Goal: Information Seeking & Learning: Find specific fact

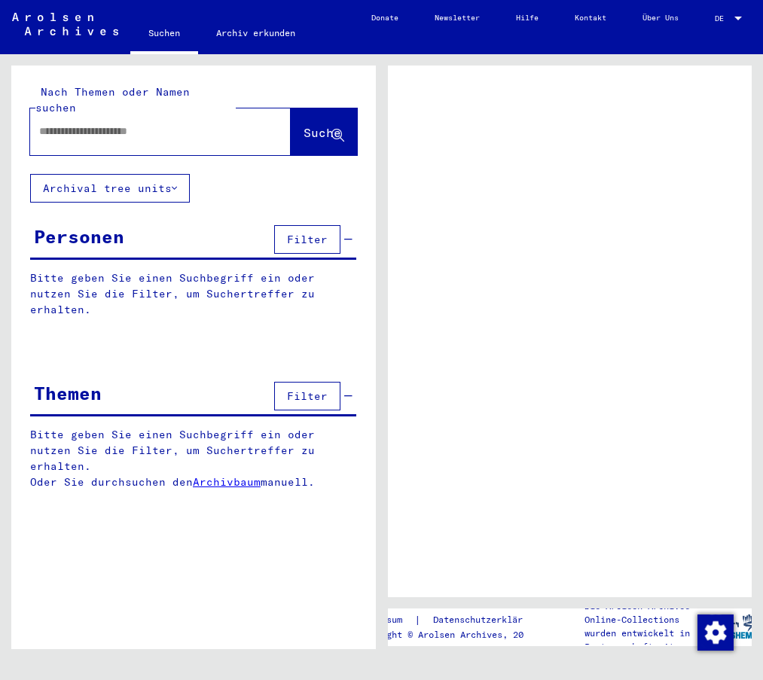
click at [85, 123] on input "text" at bounding box center [146, 131] width 215 height 16
type input "****"
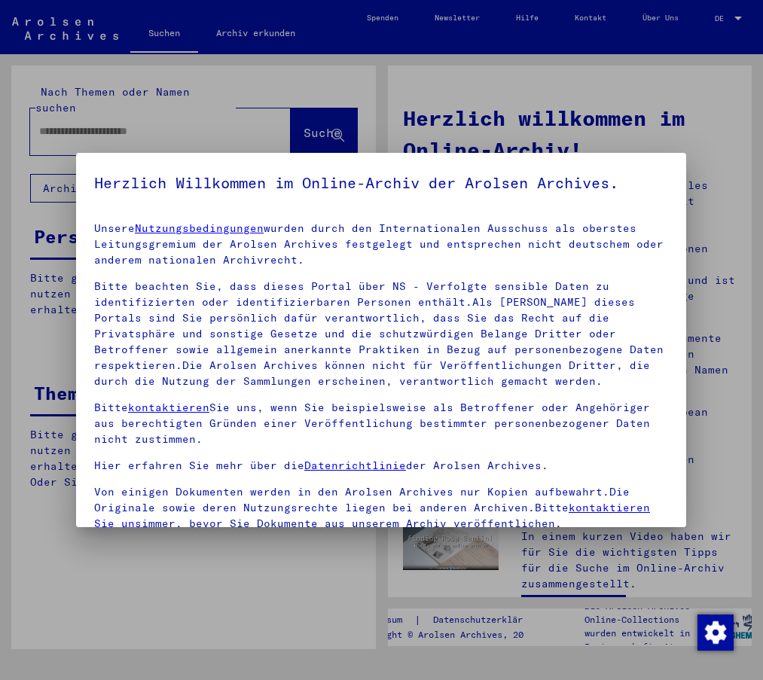
scroll to position [143, 0]
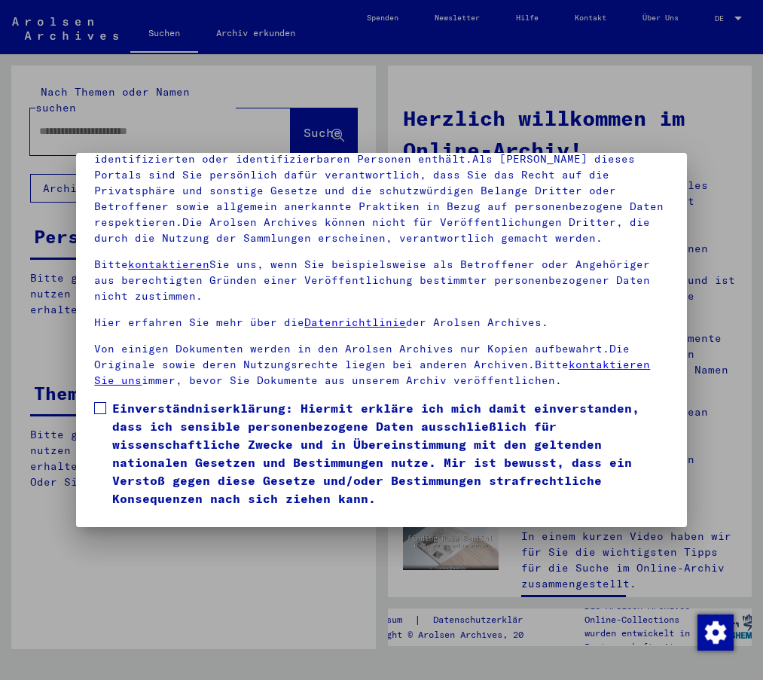
click at [96, 405] on span at bounding box center [100, 408] width 12 height 12
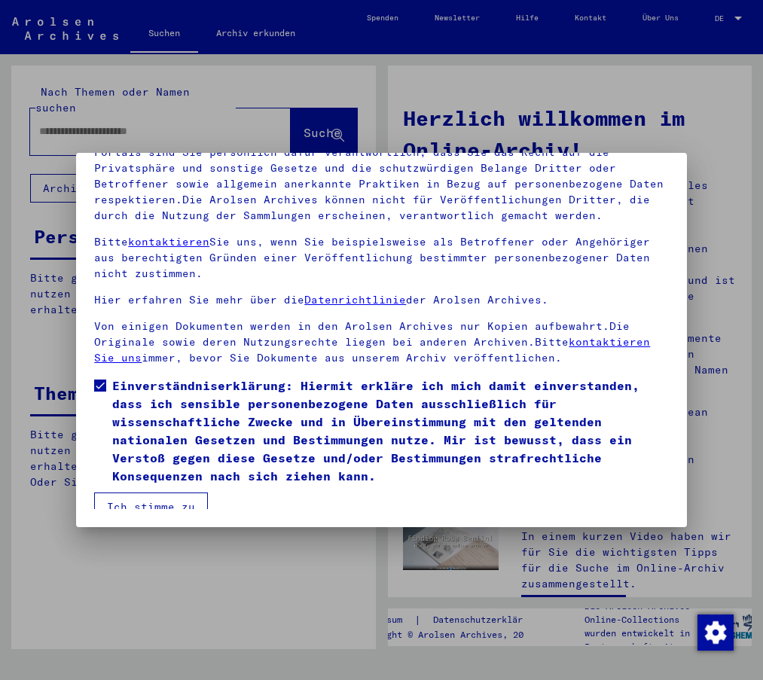
scroll to position [35, 0]
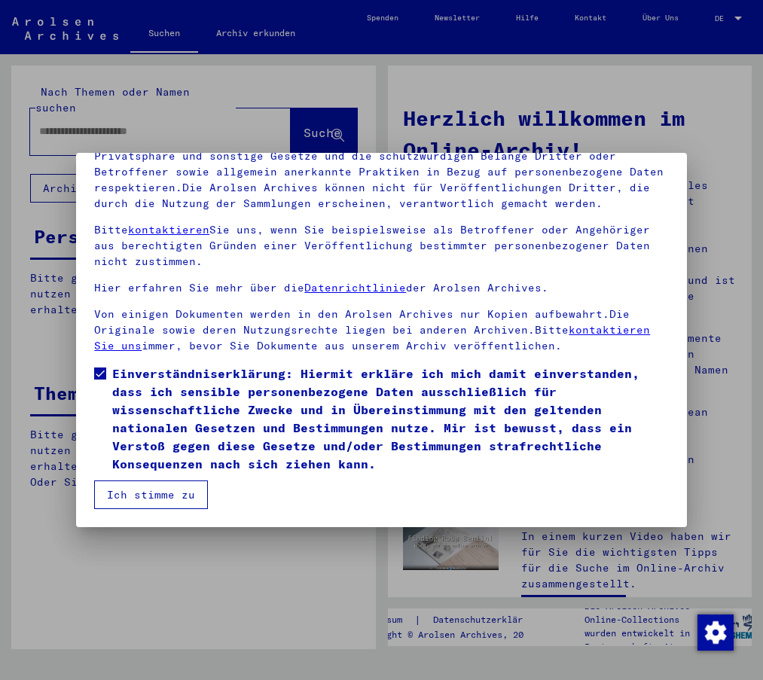
click at [120, 491] on button "Ich stimme zu" at bounding box center [151, 494] width 114 height 29
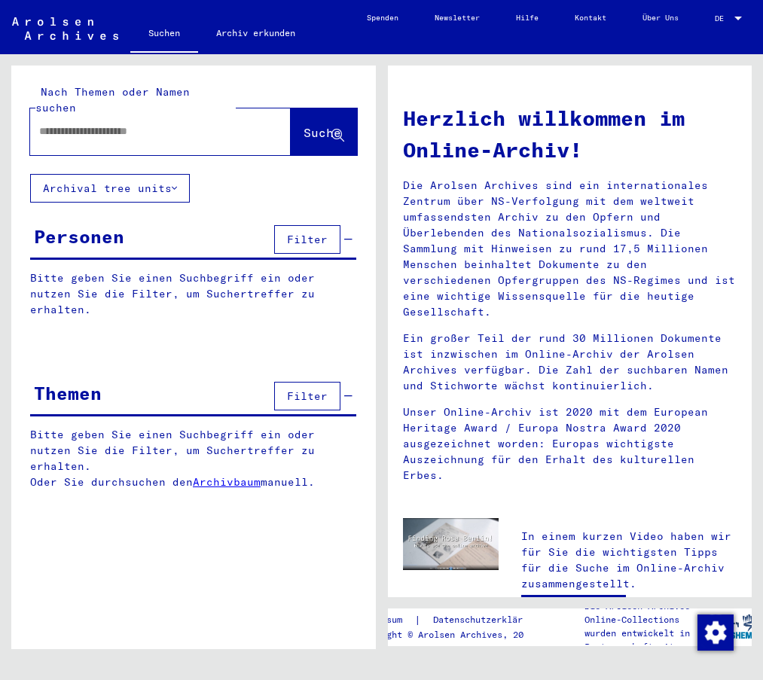
click at [62, 123] on input "text" at bounding box center [142, 131] width 206 height 16
click at [303, 125] on span "Suche" at bounding box center [322, 132] width 38 height 15
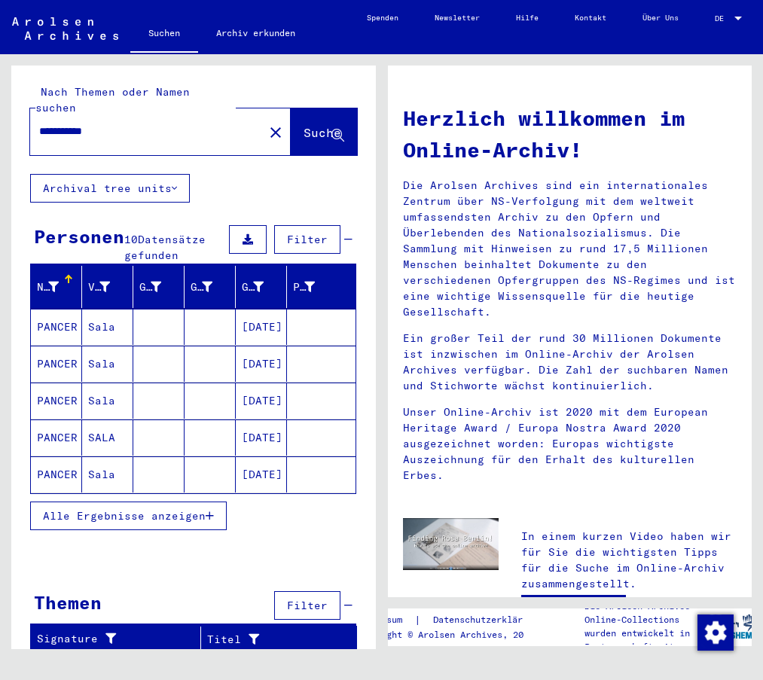
click at [94, 509] on span "Alle Ergebnisse anzeigen" at bounding box center [124, 516] width 163 height 14
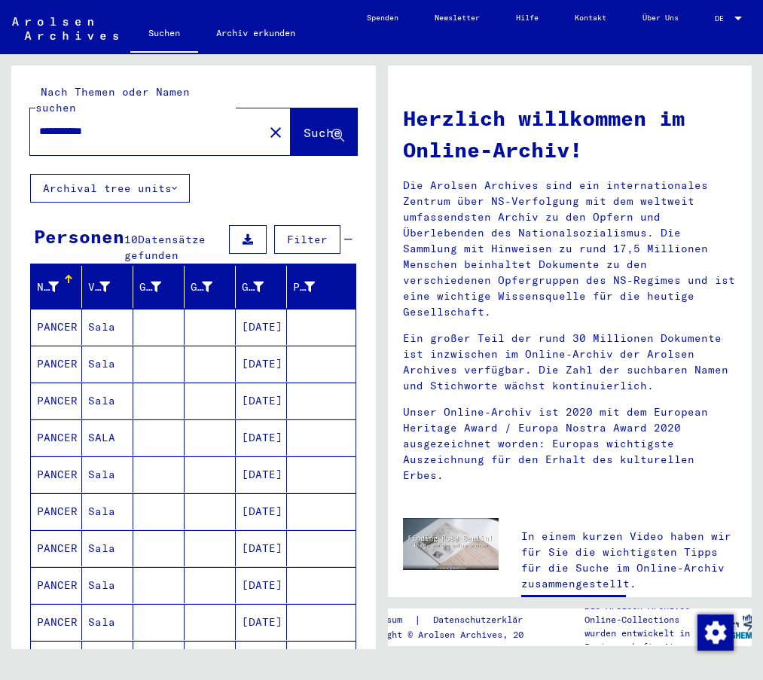
click at [59, 456] on mat-cell "PANCER" at bounding box center [56, 474] width 51 height 36
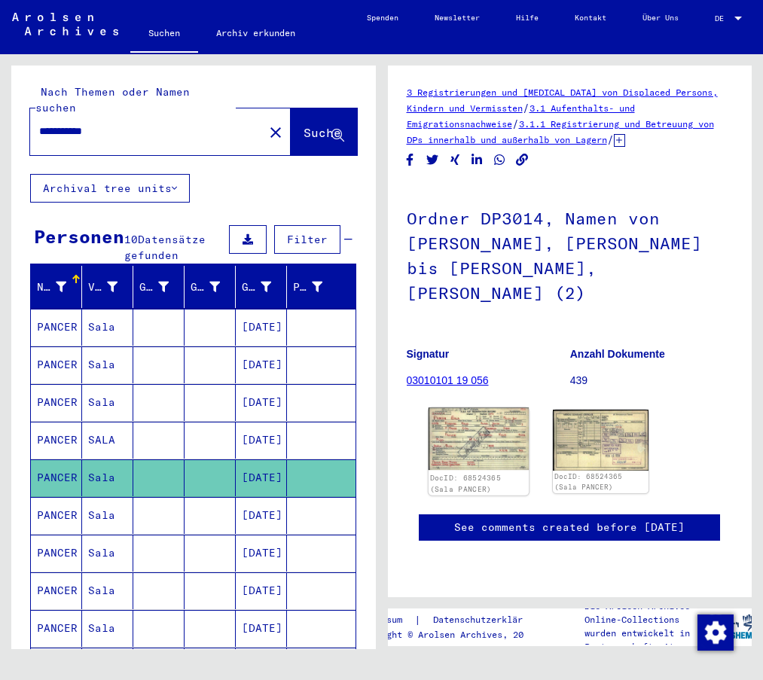
click at [495, 421] on img at bounding box center [478, 438] width 100 height 62
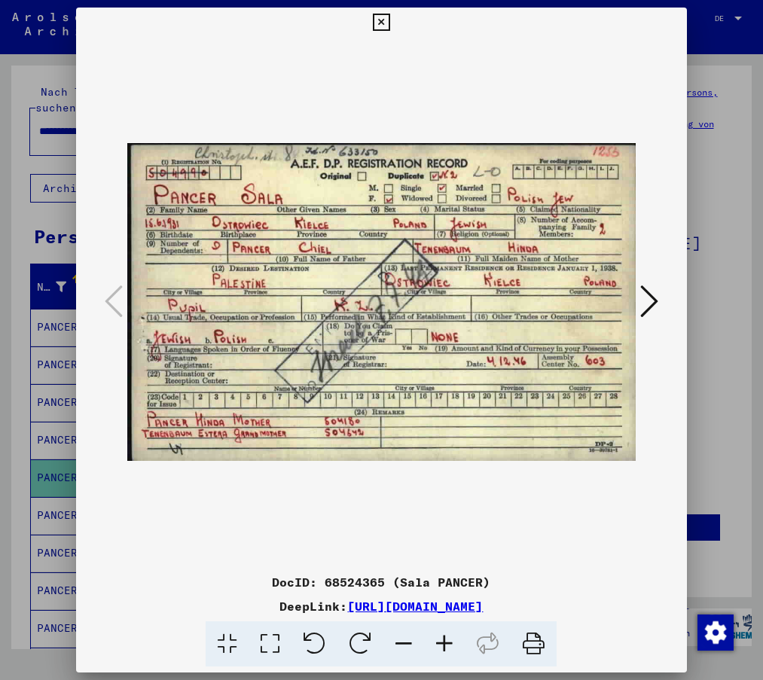
click at [647, 294] on icon at bounding box center [649, 301] width 18 height 36
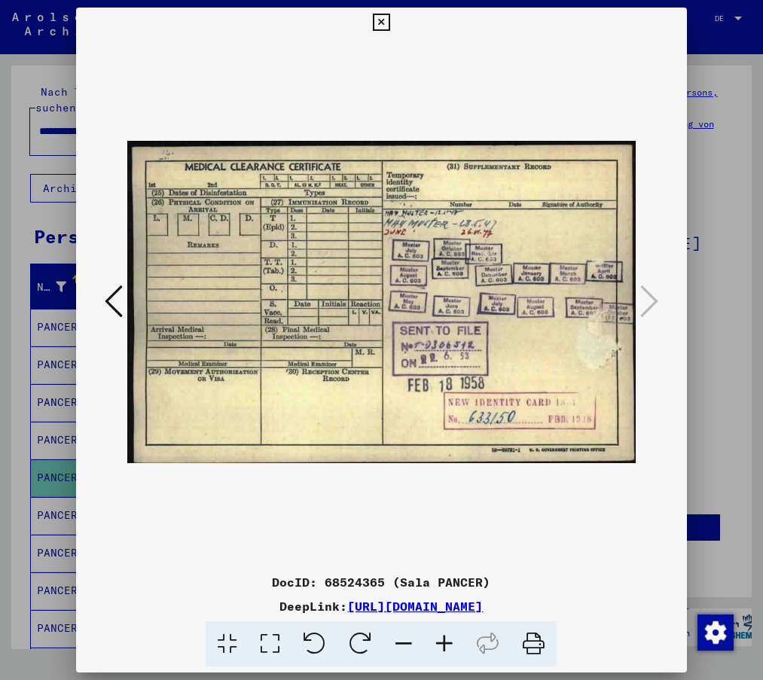
click at [382, 19] on icon at bounding box center [381, 23] width 17 height 18
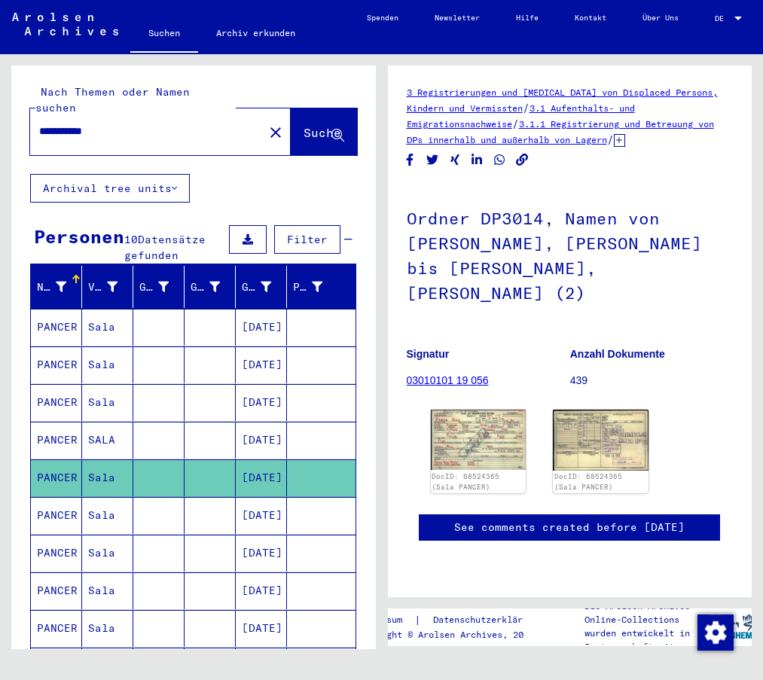
click at [52, 497] on mat-cell "PANCER" at bounding box center [56, 515] width 51 height 37
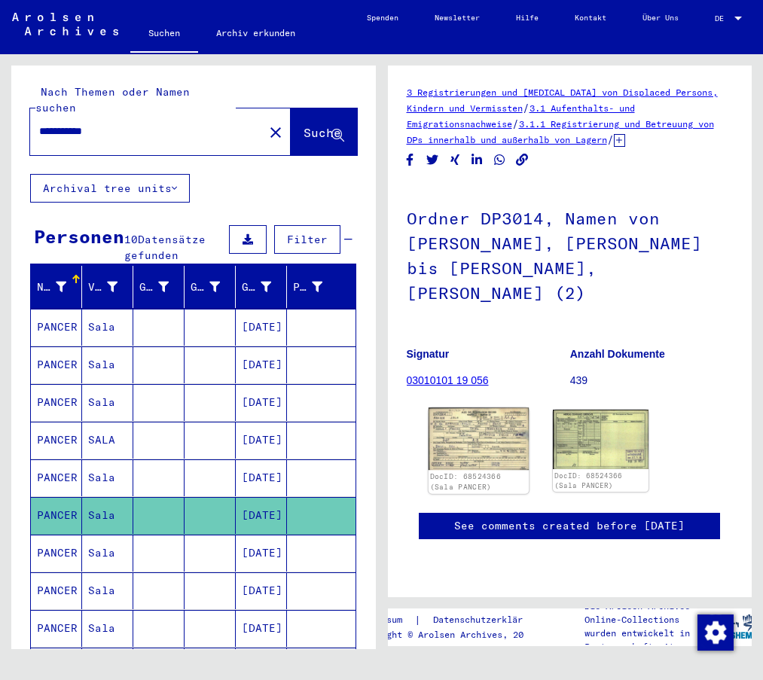
click at [475, 426] on img at bounding box center [478, 438] width 100 height 62
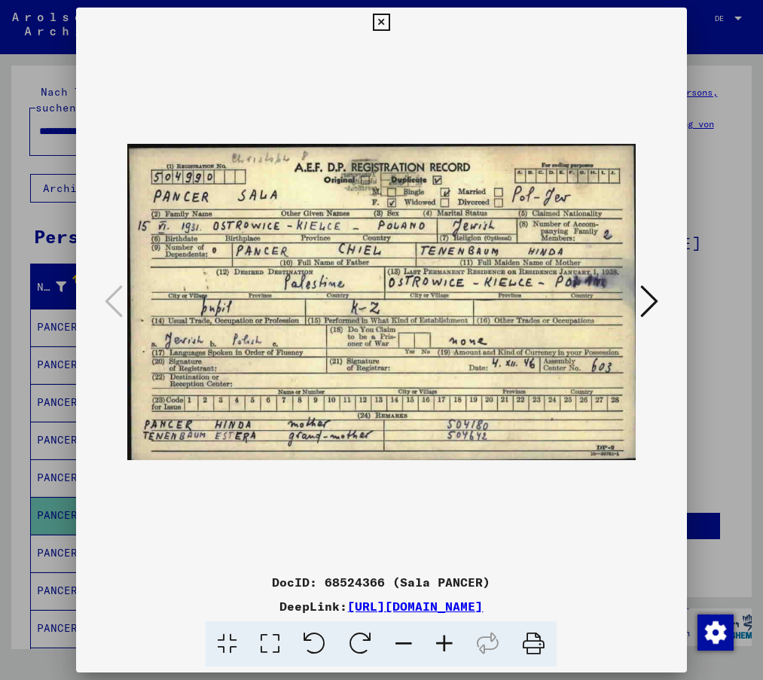
click at [384, 19] on icon at bounding box center [381, 23] width 17 height 18
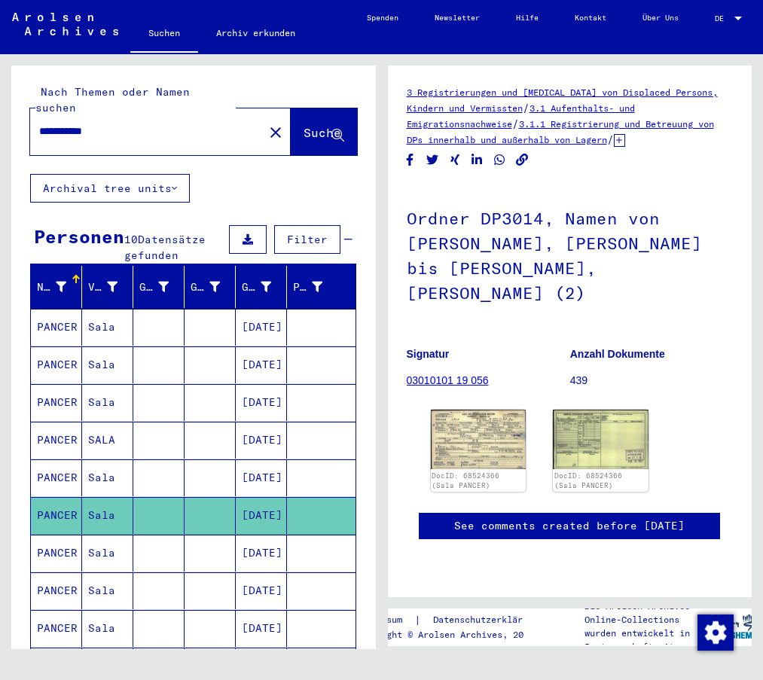
click at [62, 534] on mat-cell "PANCER" at bounding box center [56, 552] width 51 height 37
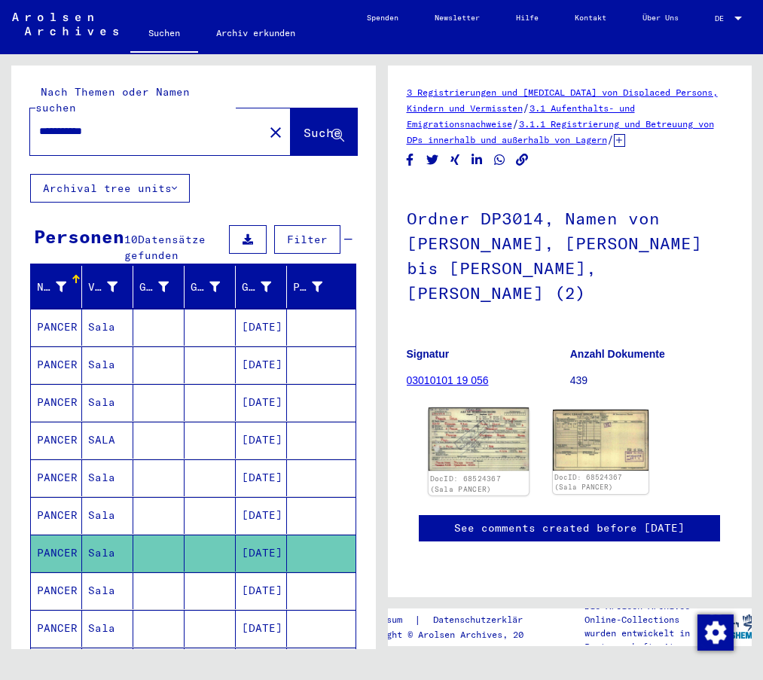
click at [461, 437] on img at bounding box center [478, 438] width 100 height 63
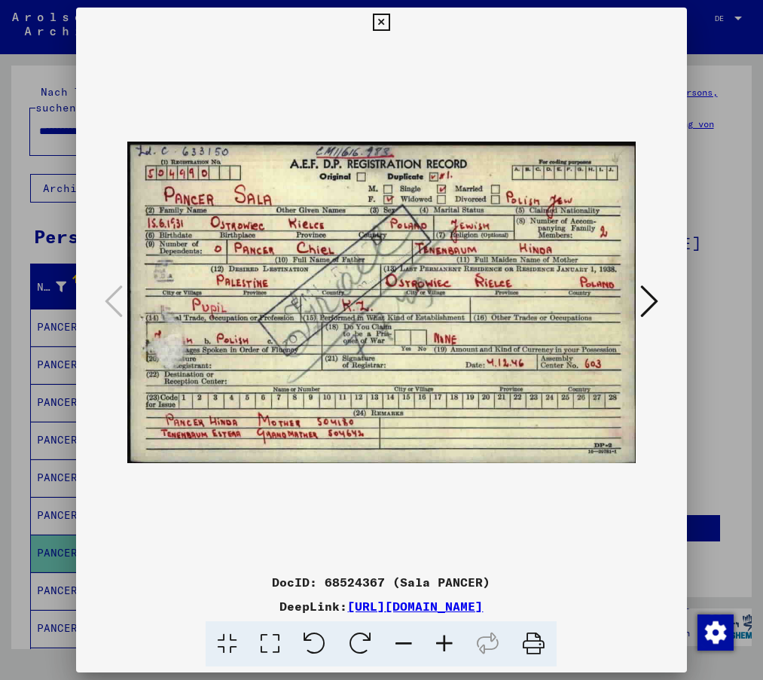
click at [378, 23] on icon at bounding box center [381, 23] width 17 height 18
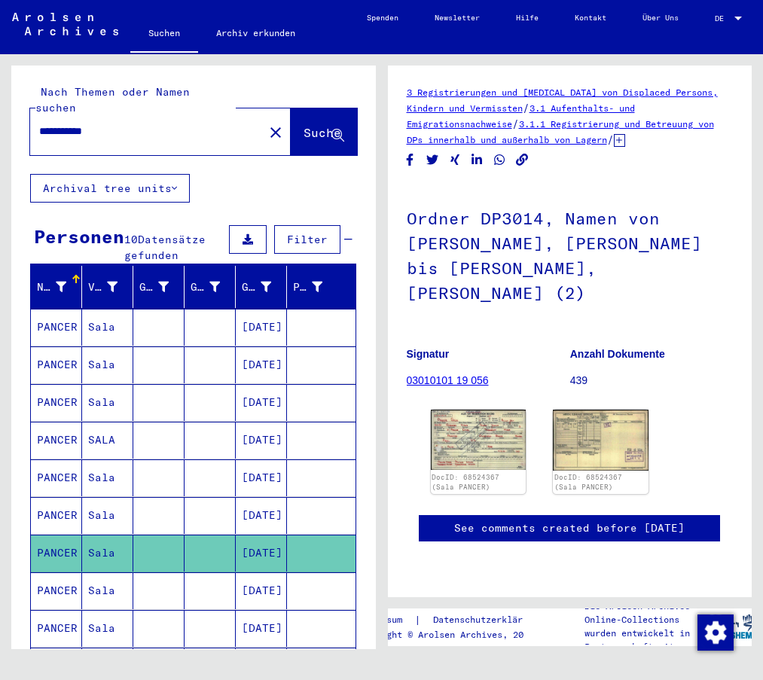
click at [65, 610] on icon at bounding box center [63, 619] width 38 height 60
click at [63, 608] on icon at bounding box center [63, 619] width 38 height 60
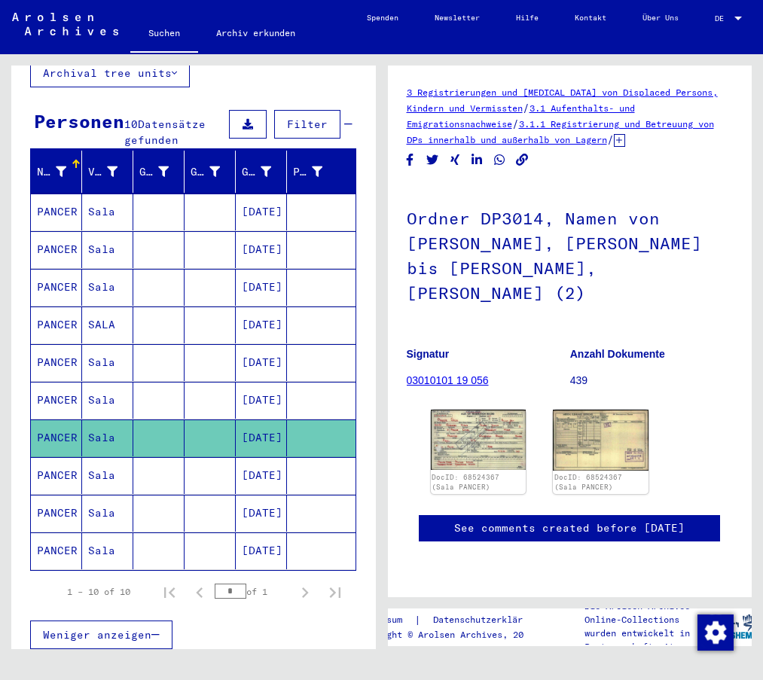
scroll to position [151, 0]
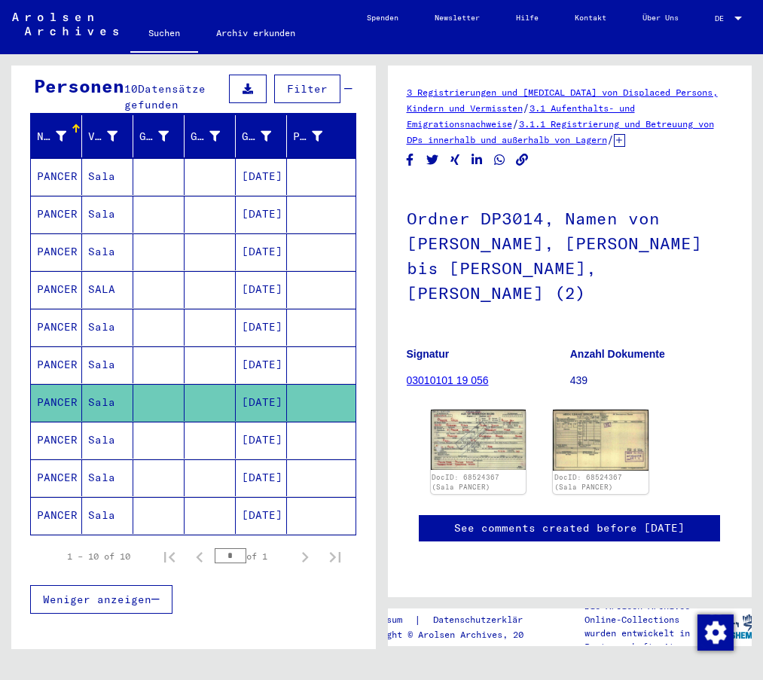
click at [54, 422] on mat-cell "PANCER" at bounding box center [56, 440] width 51 height 37
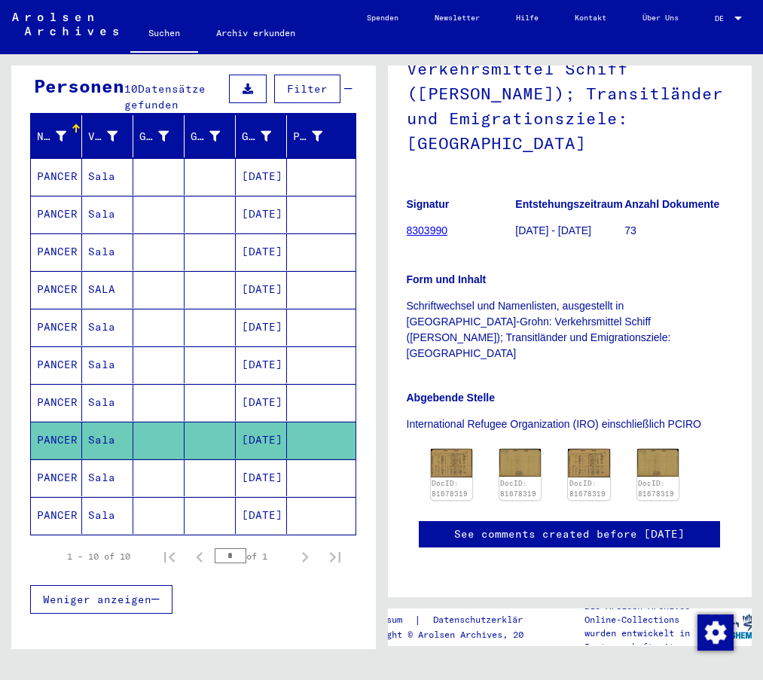
scroll to position [226, 0]
click at [446, 448] on img at bounding box center [451, 462] width 44 height 29
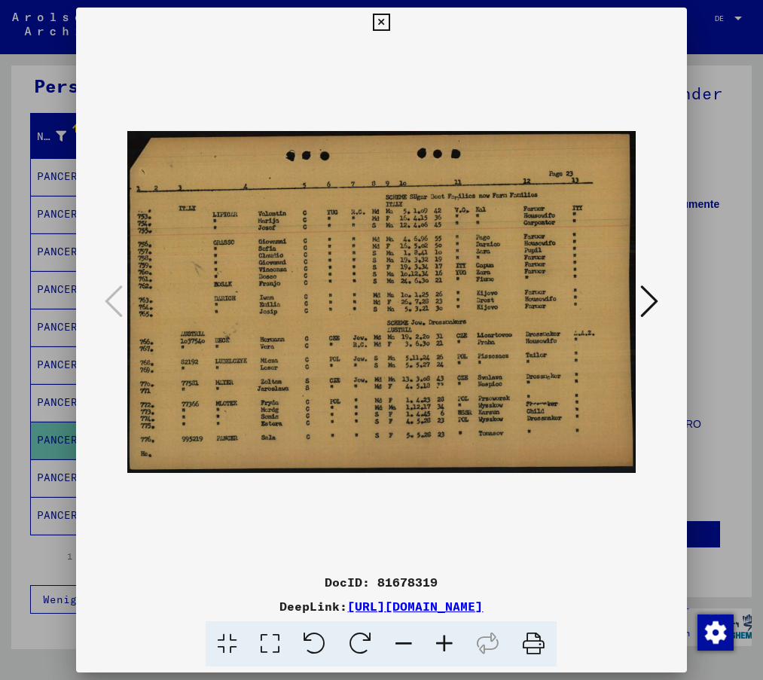
click at [377, 19] on icon at bounding box center [381, 23] width 17 height 18
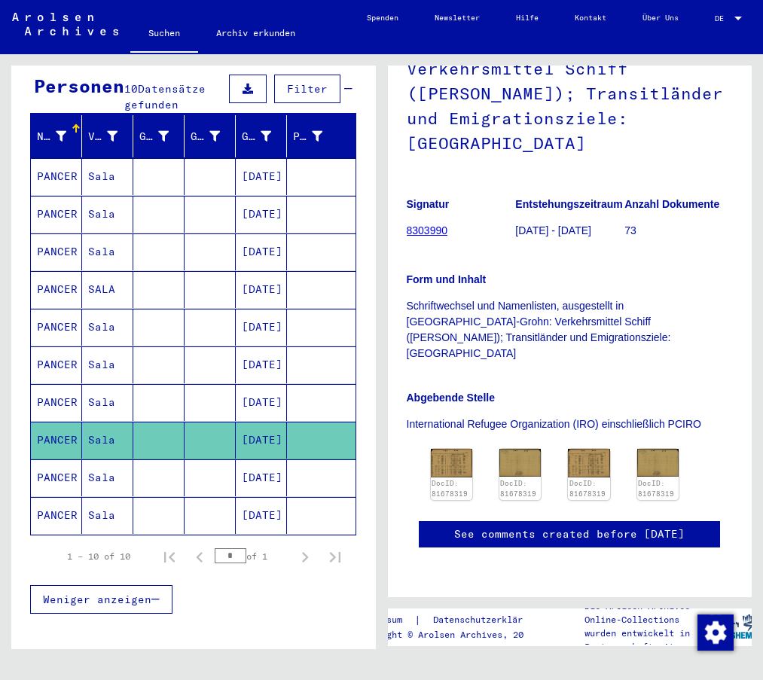
click at [63, 463] on mat-cell "PANCER" at bounding box center [56, 477] width 51 height 37
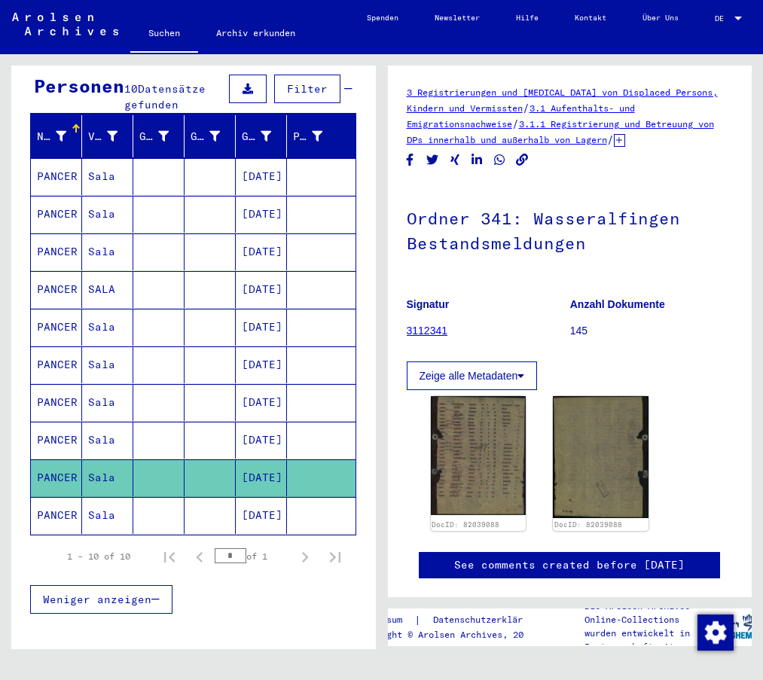
click at [60, 500] on mat-cell "PANCER" at bounding box center [56, 515] width 51 height 37
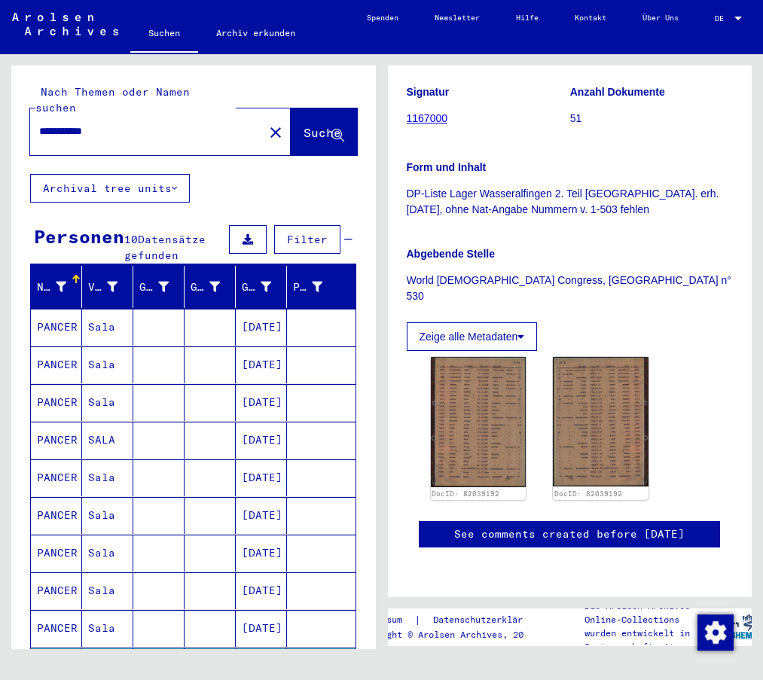
click at [64, 311] on mat-cell "PANCER" at bounding box center [56, 327] width 51 height 37
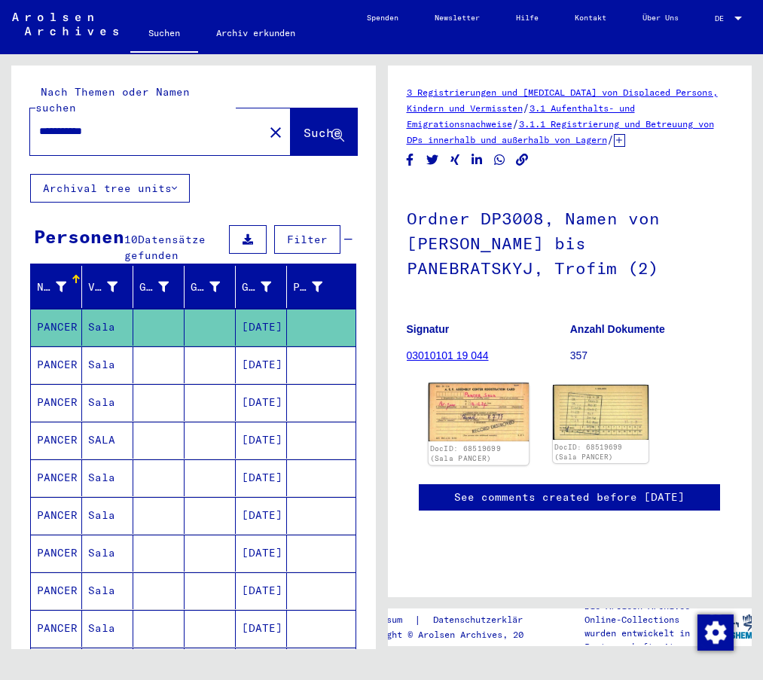
click at [489, 425] on img at bounding box center [478, 412] width 100 height 59
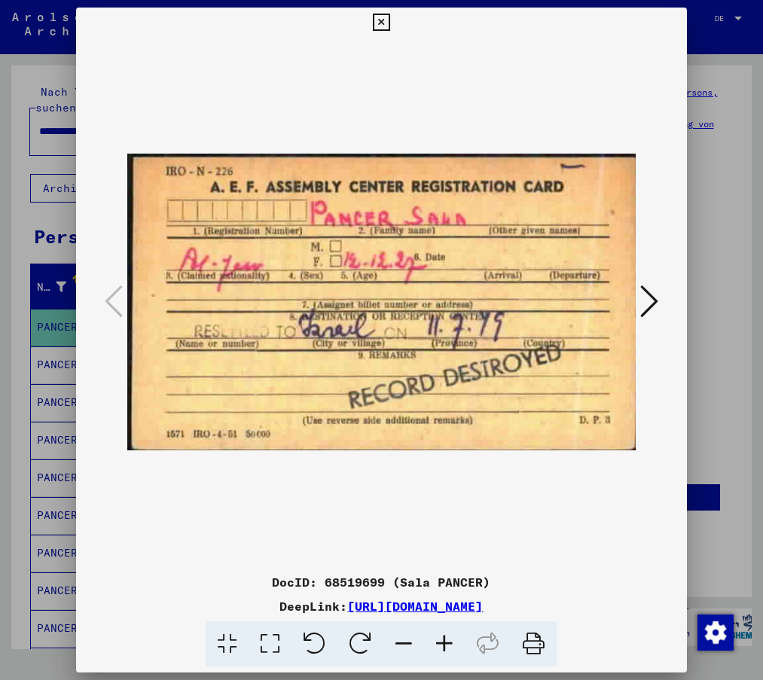
click at [379, 14] on icon at bounding box center [381, 23] width 17 height 18
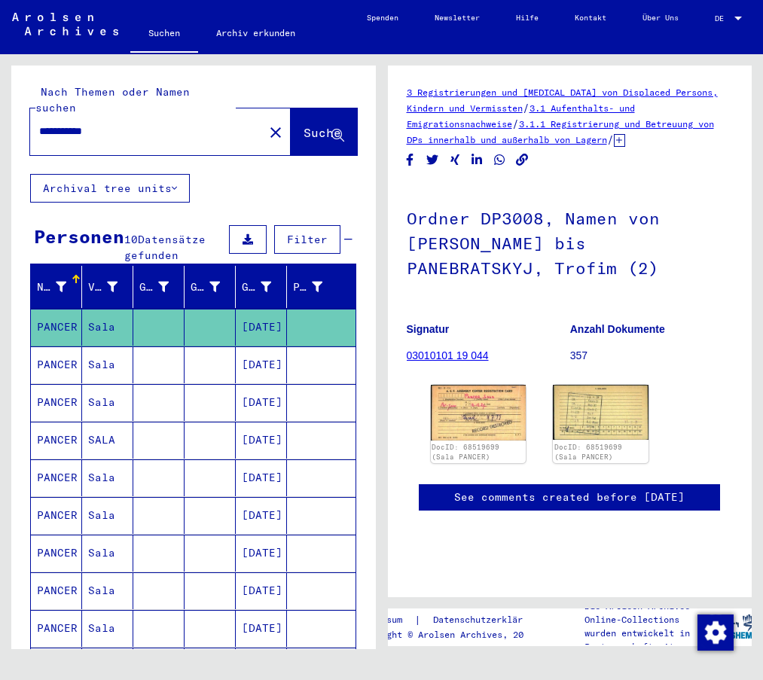
click at [47, 428] on mat-cell "PANCER" at bounding box center [56, 440] width 51 height 37
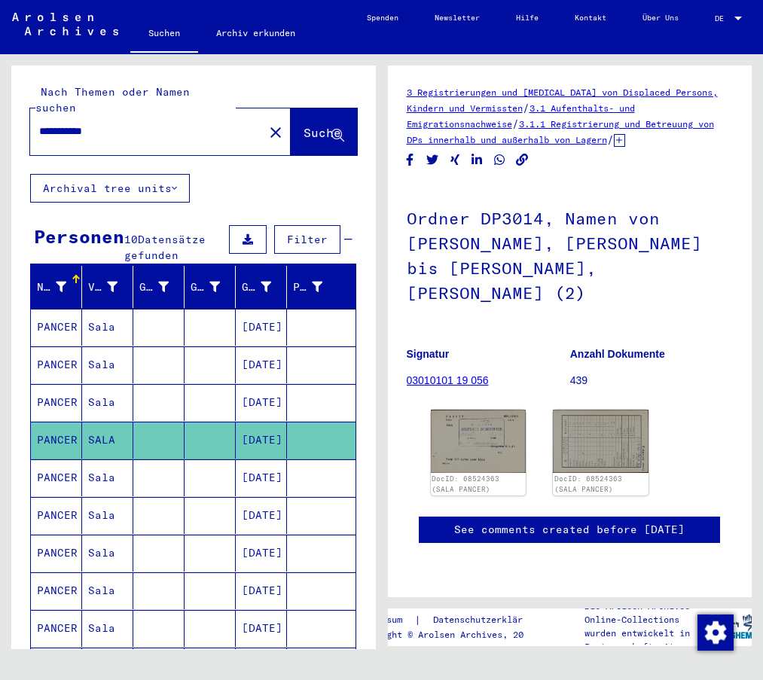
click at [50, 459] on mat-cell "PANCER" at bounding box center [56, 477] width 51 height 37
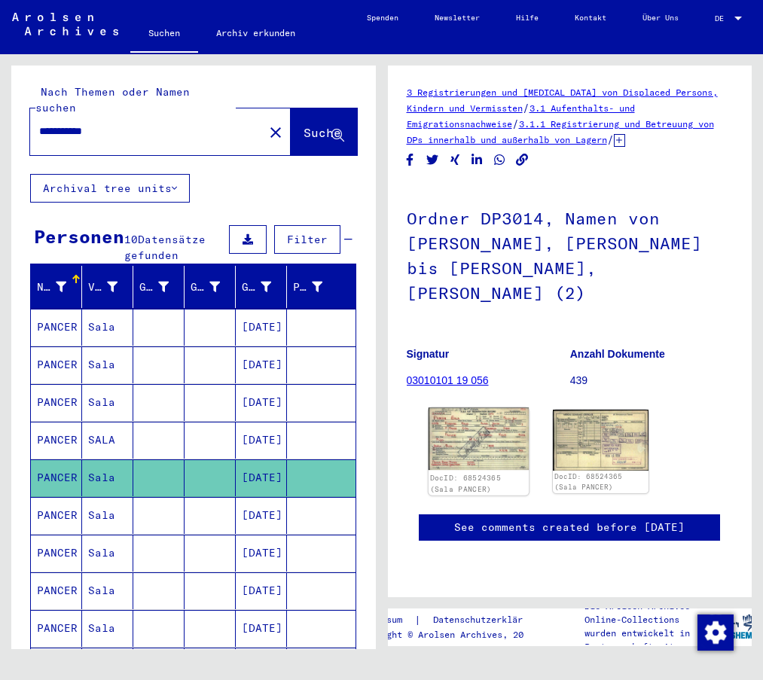
click at [481, 425] on img at bounding box center [478, 438] width 100 height 62
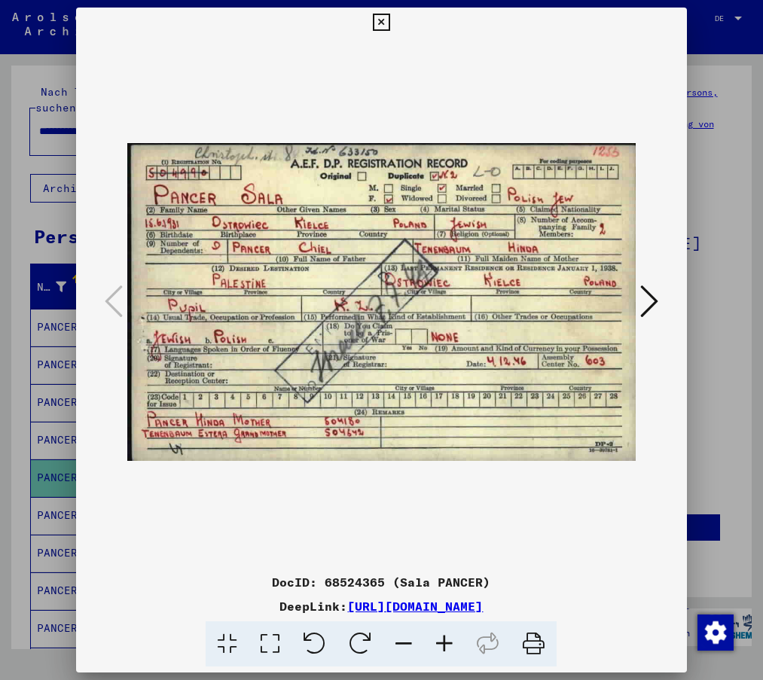
click at [642, 305] on icon at bounding box center [649, 301] width 18 height 36
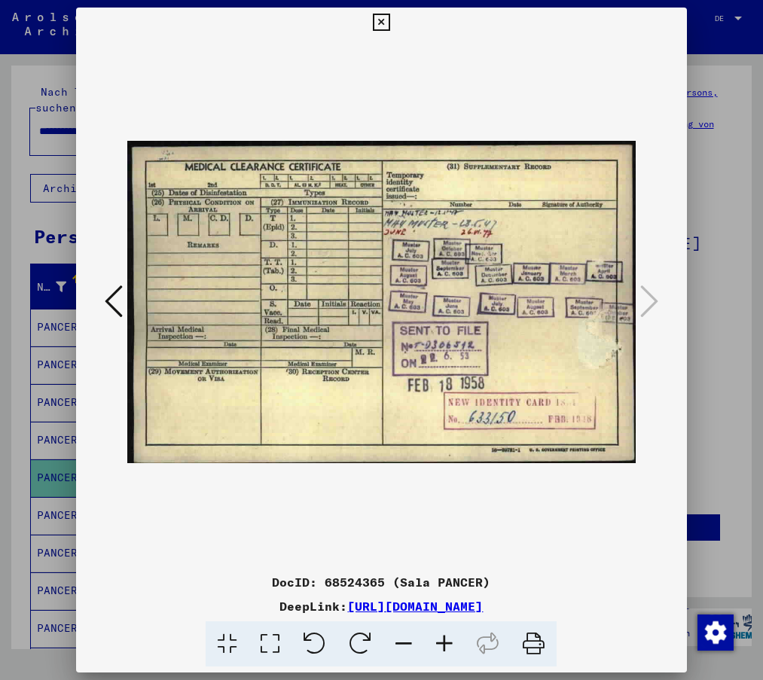
click at [383, 18] on icon at bounding box center [381, 23] width 17 height 18
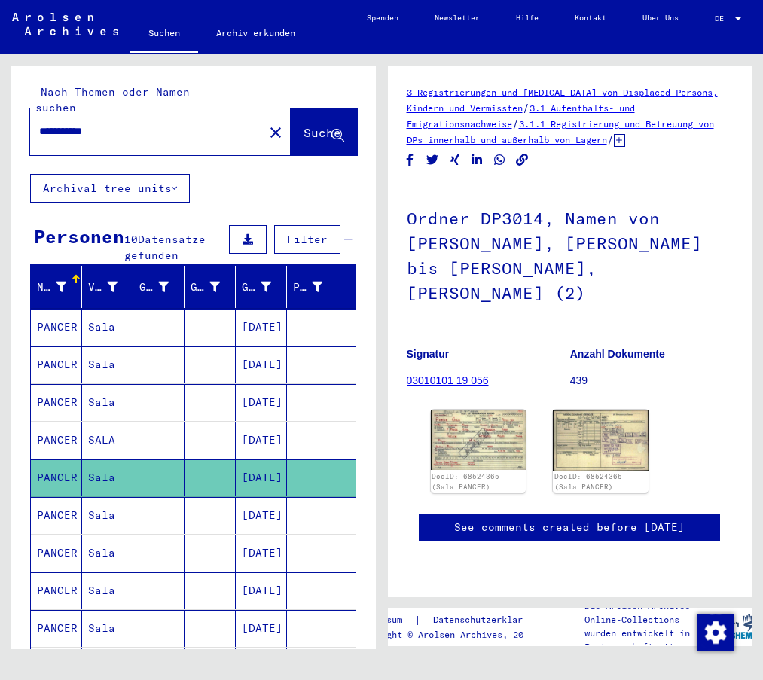
click at [286, 196] on div "**********" at bounding box center [193, 468] width 364 height 806
click at [114, 123] on input "**********" at bounding box center [146, 131] width 215 height 16
type input "*"
type input "**********"
click at [303, 125] on span "Suche" at bounding box center [322, 132] width 38 height 15
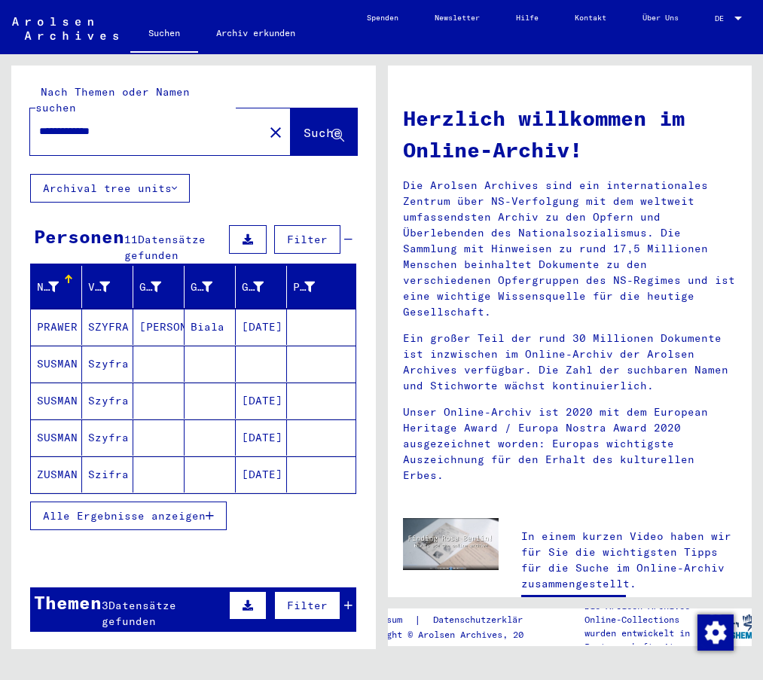
click at [70, 316] on mat-cell "PRAWER" at bounding box center [56, 327] width 51 height 36
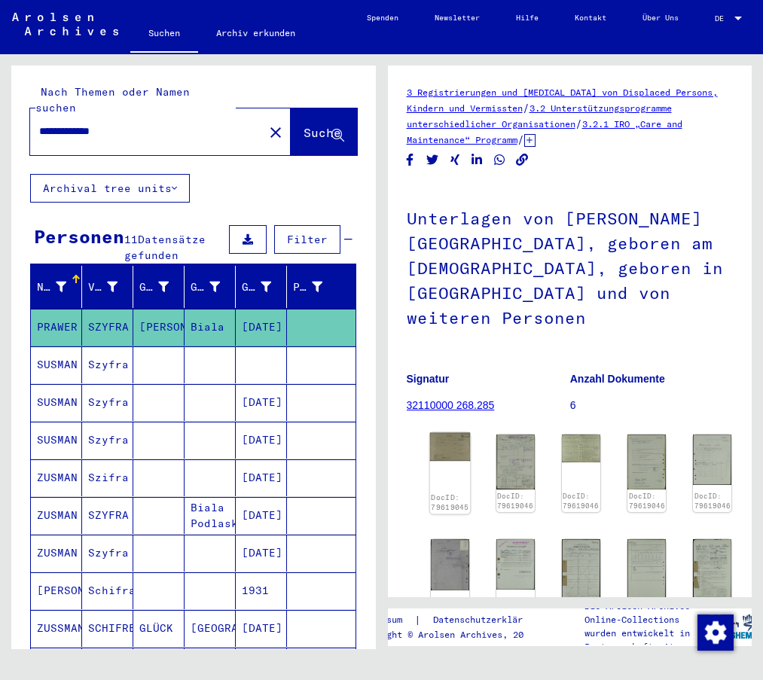
click at [450, 433] on img at bounding box center [449, 447] width 41 height 29
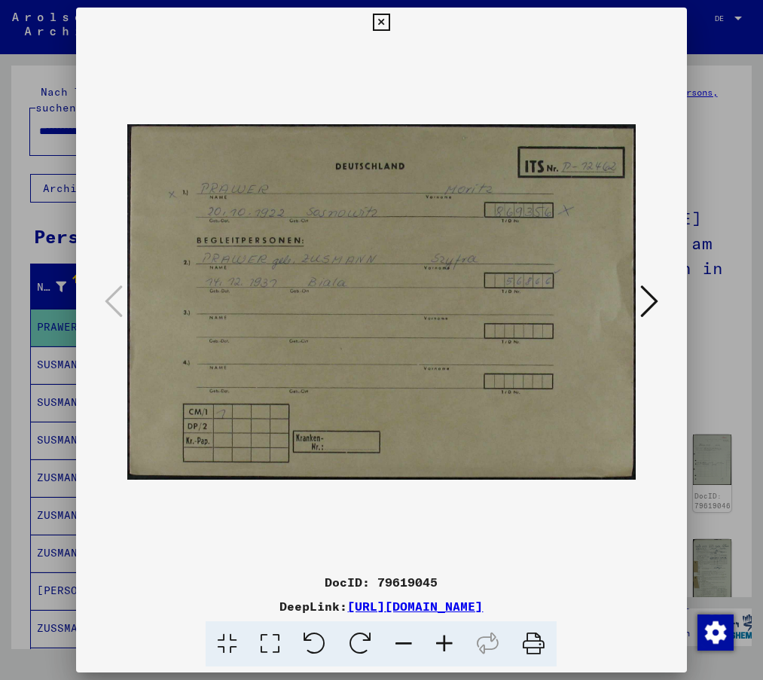
click at [645, 304] on icon at bounding box center [649, 301] width 18 height 36
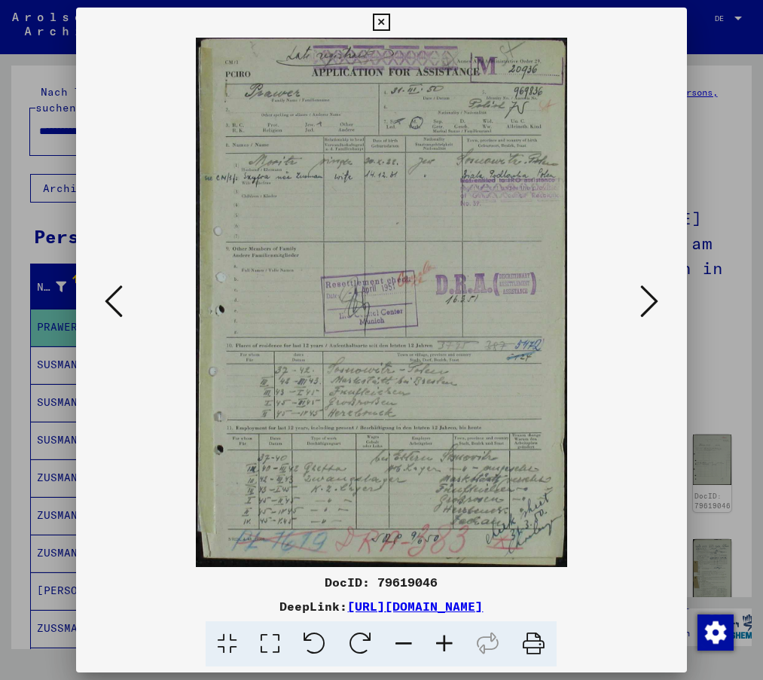
click at [378, 21] on icon at bounding box center [381, 23] width 17 height 18
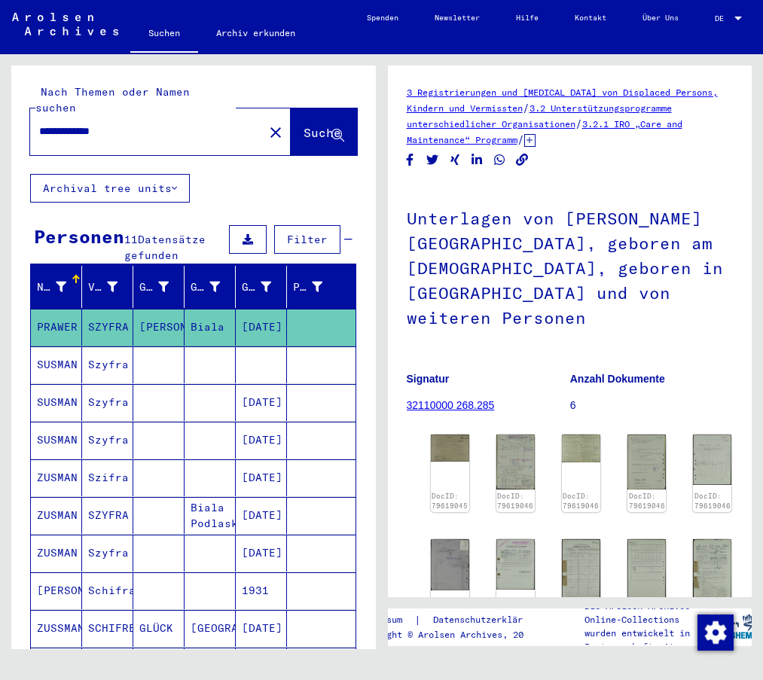
click at [60, 349] on mat-cell "SUSMAN" at bounding box center [56, 364] width 51 height 37
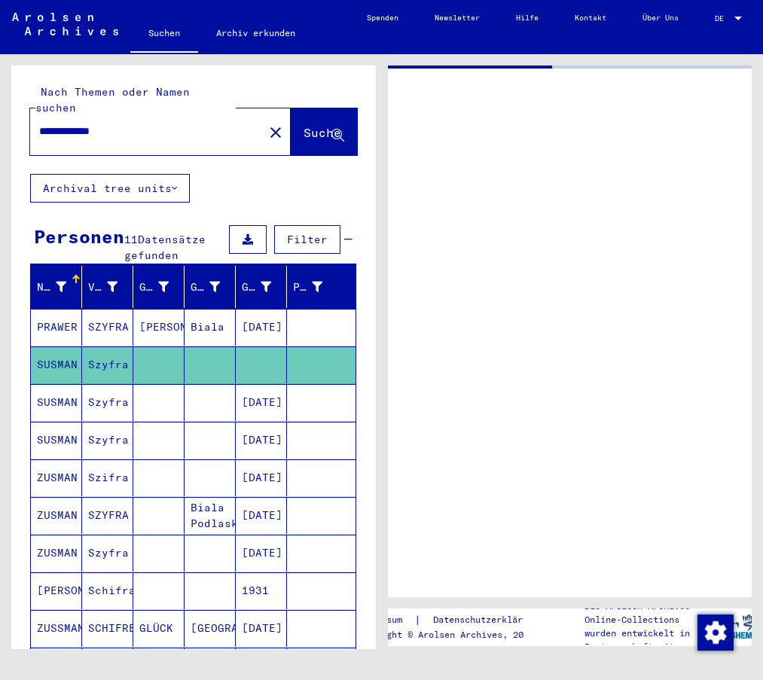
click at [60, 349] on mat-cell "SUSMAN" at bounding box center [56, 364] width 51 height 37
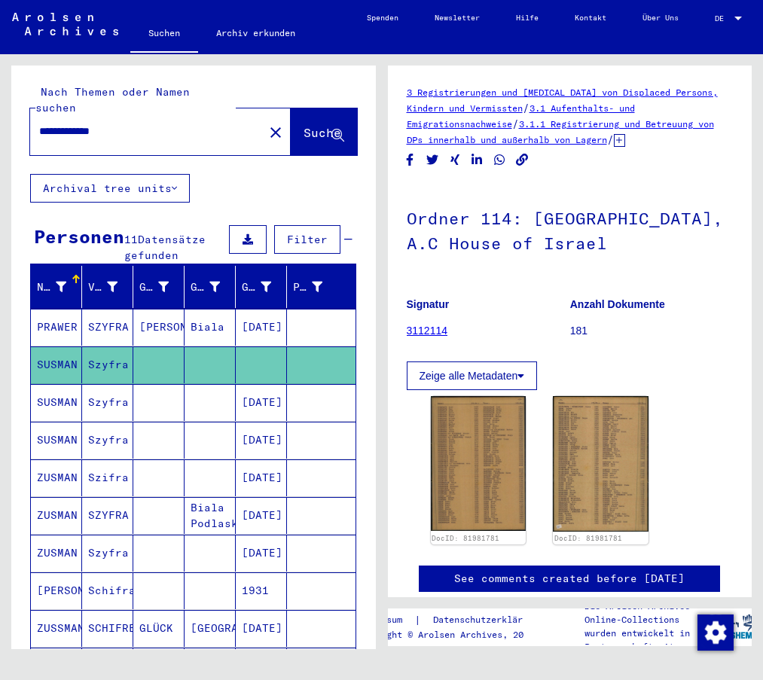
click at [52, 389] on mat-cell "SUSMAN" at bounding box center [56, 402] width 51 height 37
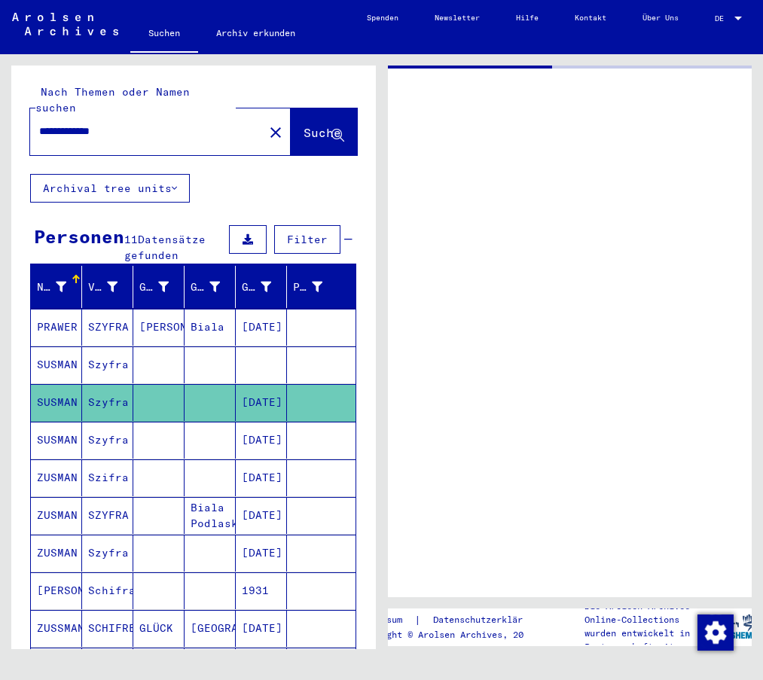
click at [52, 389] on mat-cell "SUSMAN" at bounding box center [56, 402] width 51 height 37
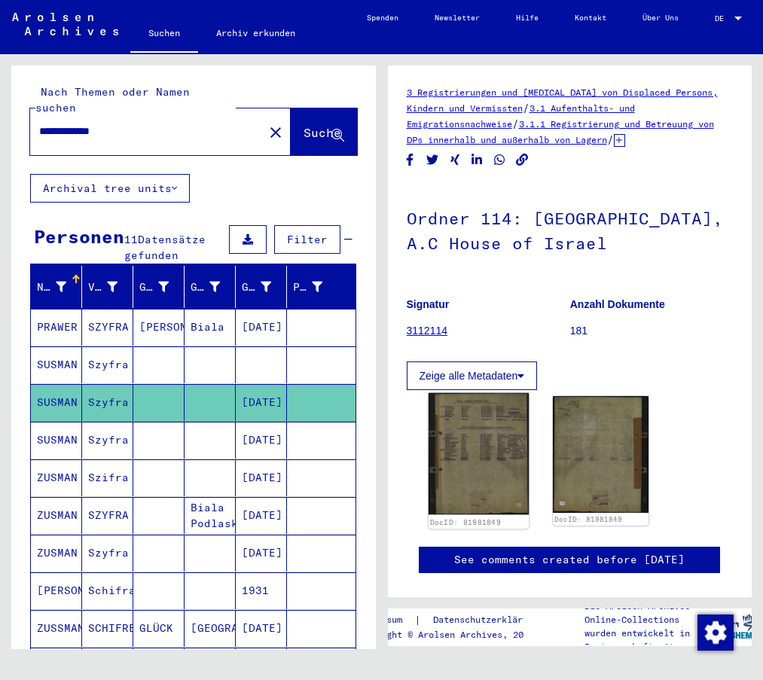
click at [454, 470] on img at bounding box center [478, 454] width 100 height 122
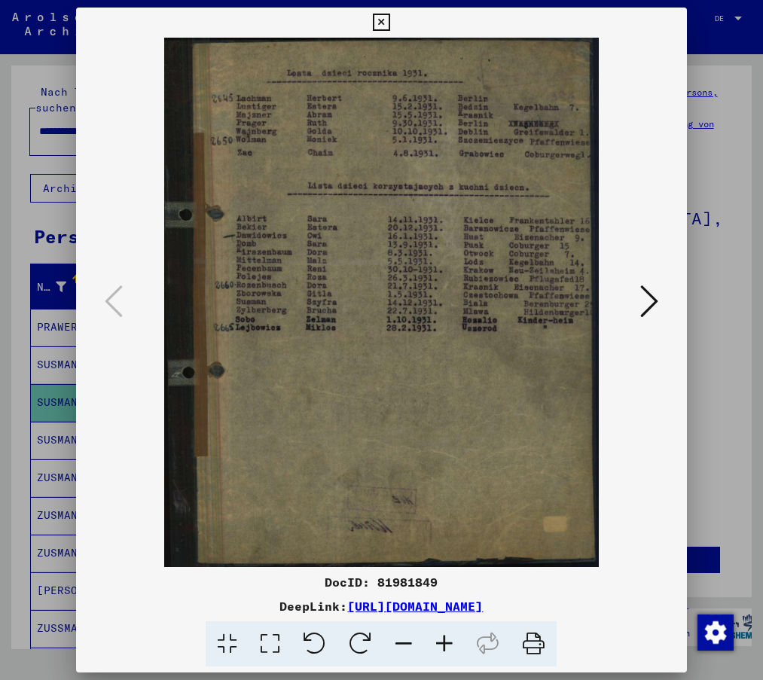
click at [387, 22] on icon at bounding box center [381, 23] width 17 height 18
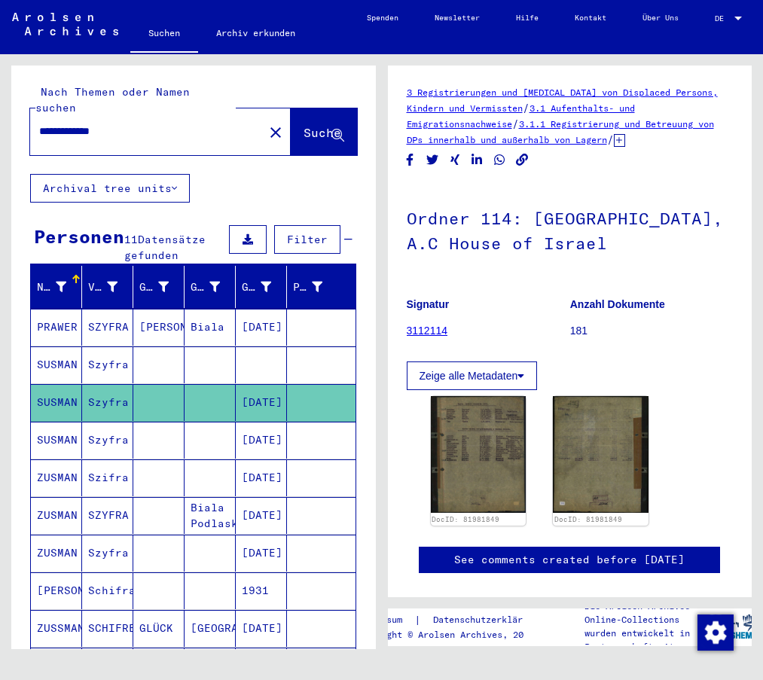
click at [64, 425] on mat-cell "SUSMAN" at bounding box center [56, 440] width 51 height 37
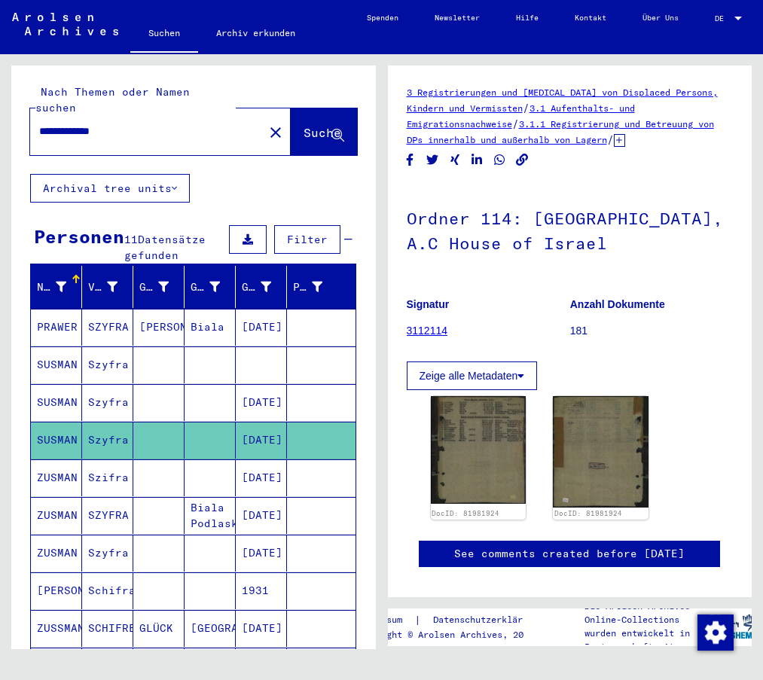
click at [44, 463] on mat-cell "ZUSMAN" at bounding box center [56, 477] width 51 height 37
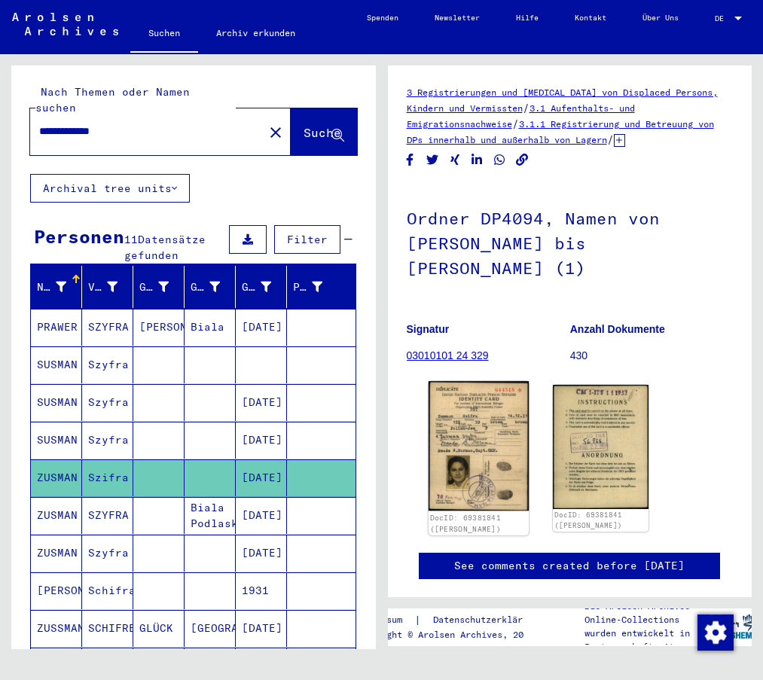
click at [485, 445] on img at bounding box center [478, 445] width 100 height 129
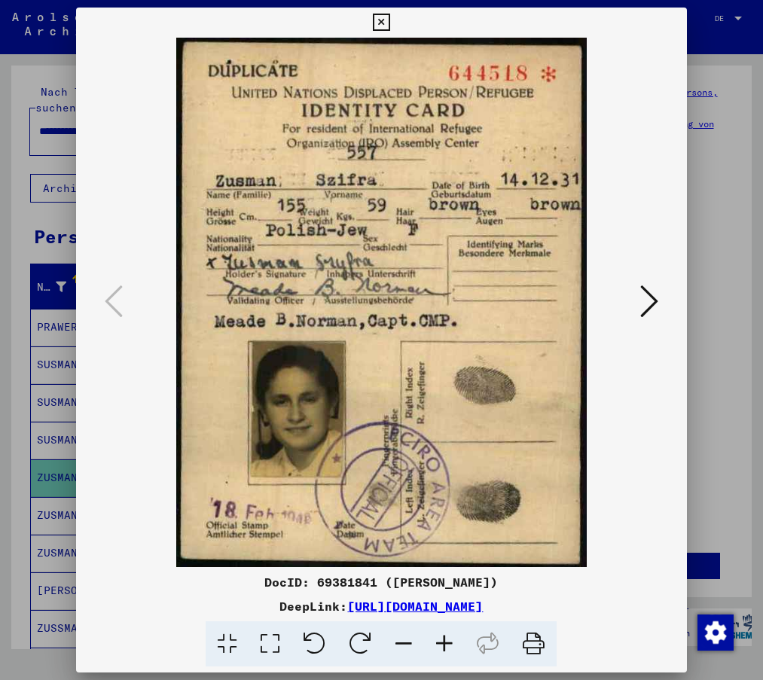
click at [650, 299] on icon at bounding box center [649, 301] width 18 height 36
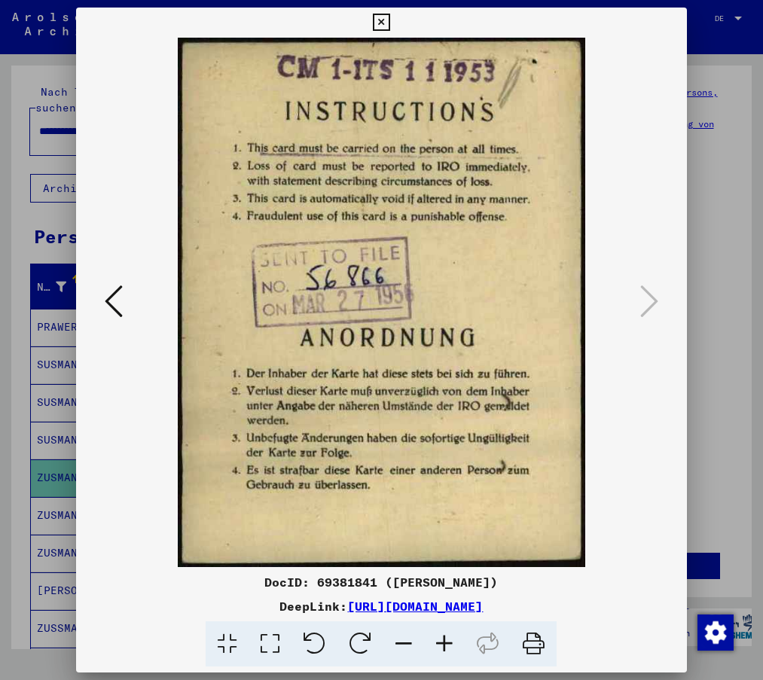
click at [116, 297] on icon at bounding box center [114, 301] width 18 height 36
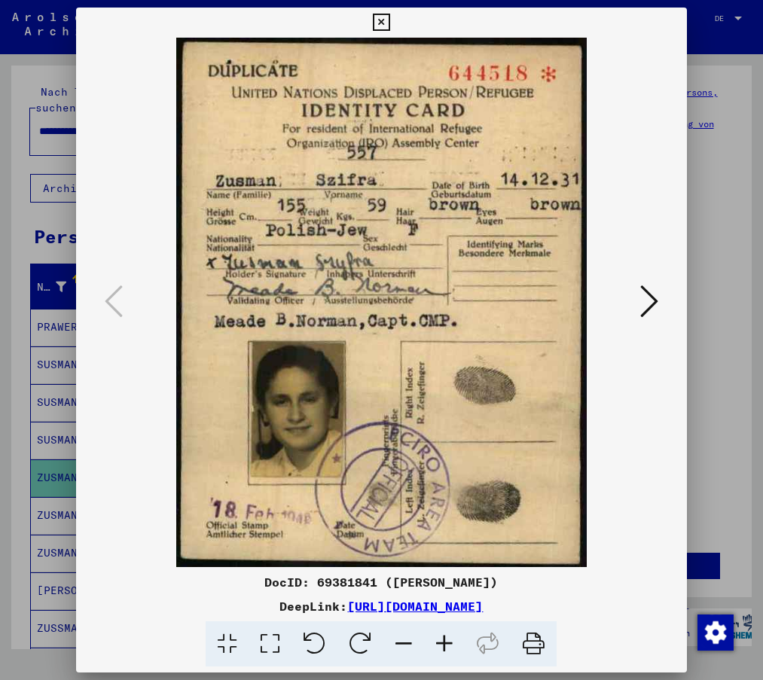
click at [503, 324] on img at bounding box center [380, 302] width 507 height 529
click at [119, 249] on div at bounding box center [381, 302] width 610 height 529
click at [650, 296] on icon at bounding box center [649, 301] width 18 height 36
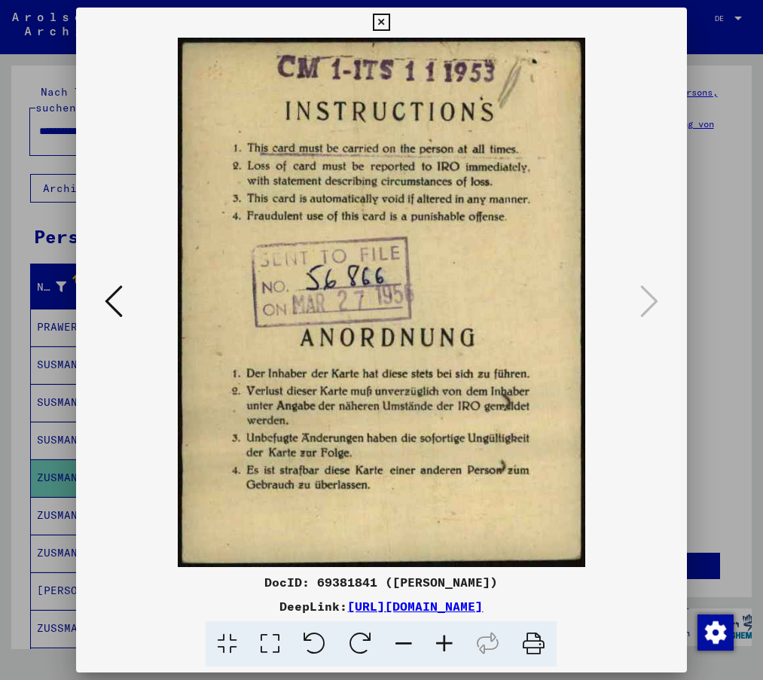
click at [114, 303] on icon at bounding box center [114, 301] width 18 height 36
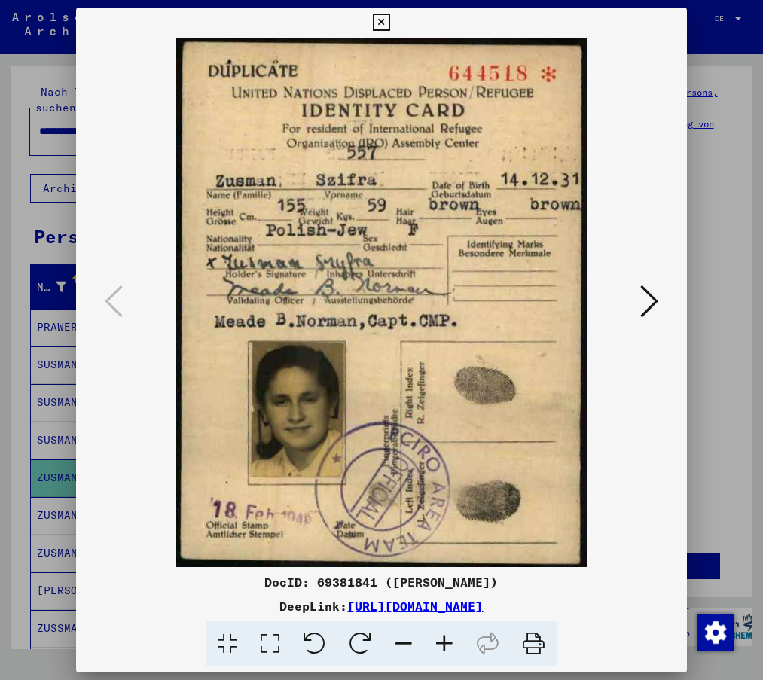
click at [204, 76] on img at bounding box center [380, 302] width 507 height 529
click at [652, 302] on icon at bounding box center [649, 301] width 18 height 36
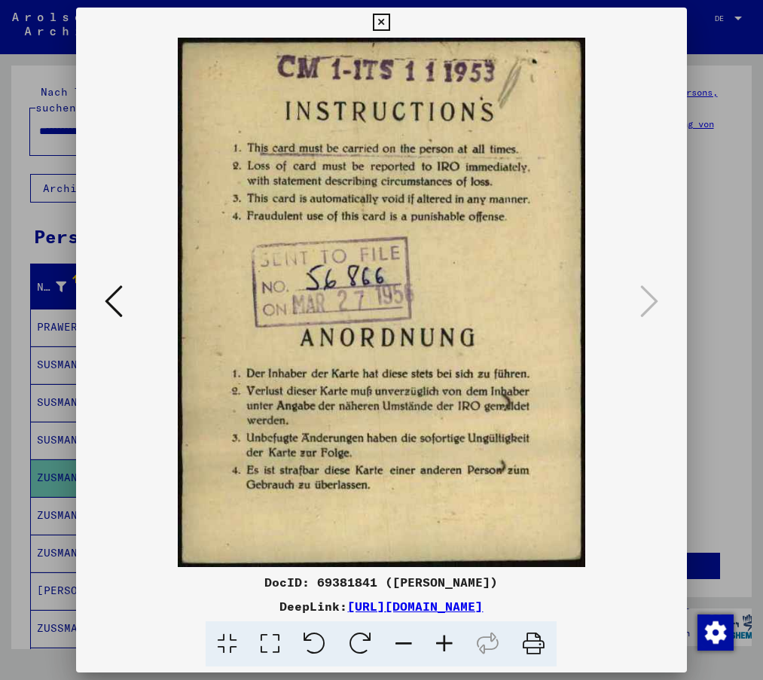
click at [376, 25] on icon at bounding box center [381, 23] width 17 height 18
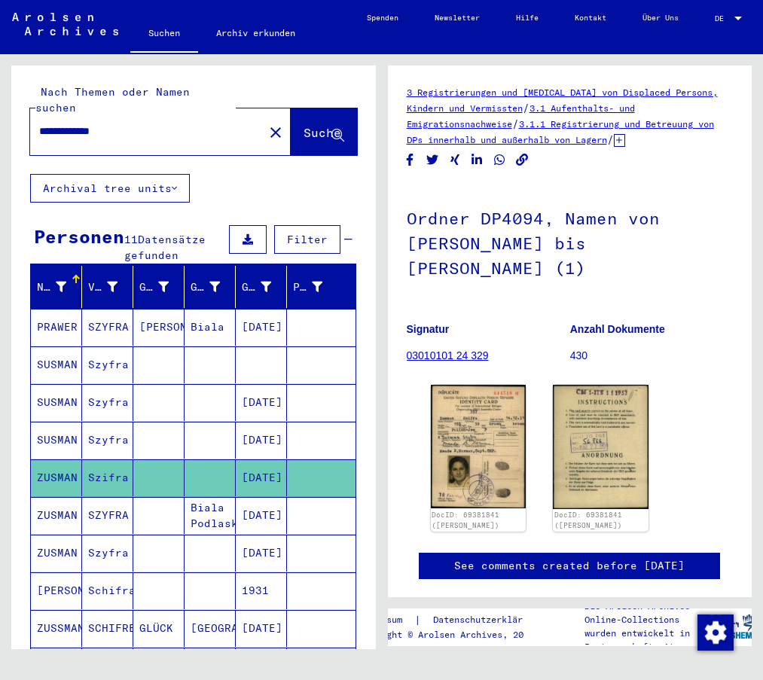
click at [76, 497] on mat-cell "ZUSMAN" at bounding box center [56, 515] width 51 height 37
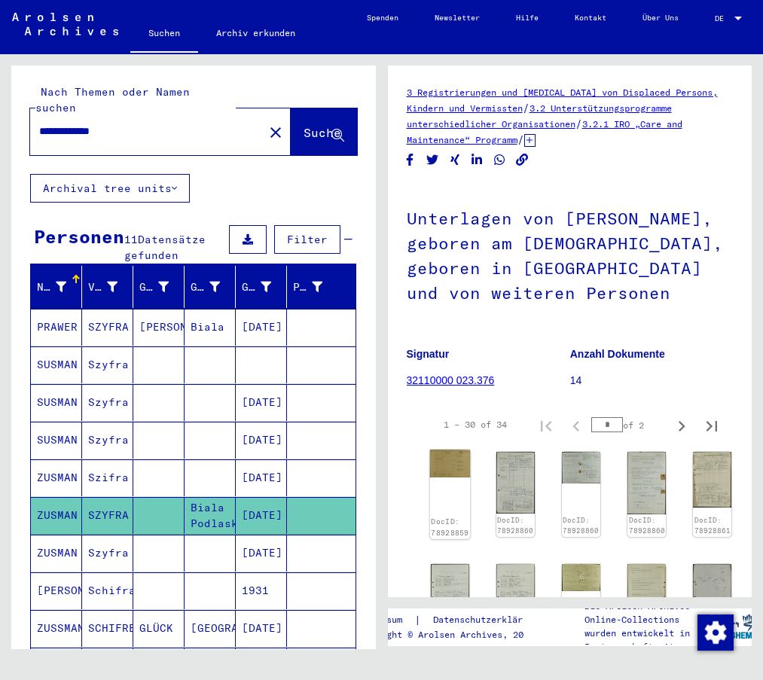
click at [457, 476] on div "DocID: 78928859" at bounding box center [449, 493] width 41 height 89
click at [459, 467] on img at bounding box center [449, 463] width 41 height 28
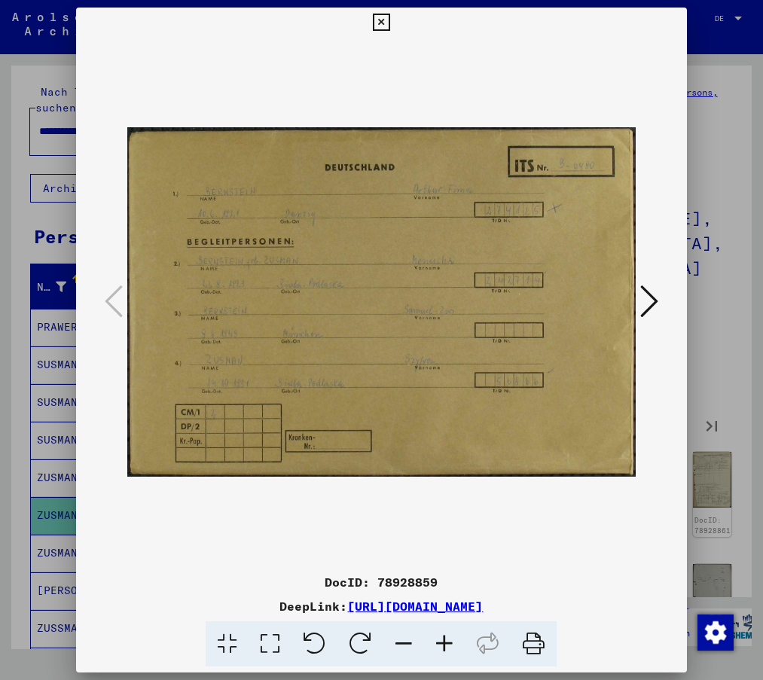
click at [459, 467] on img at bounding box center [380, 302] width 507 height 529
click at [645, 303] on icon at bounding box center [649, 301] width 18 height 36
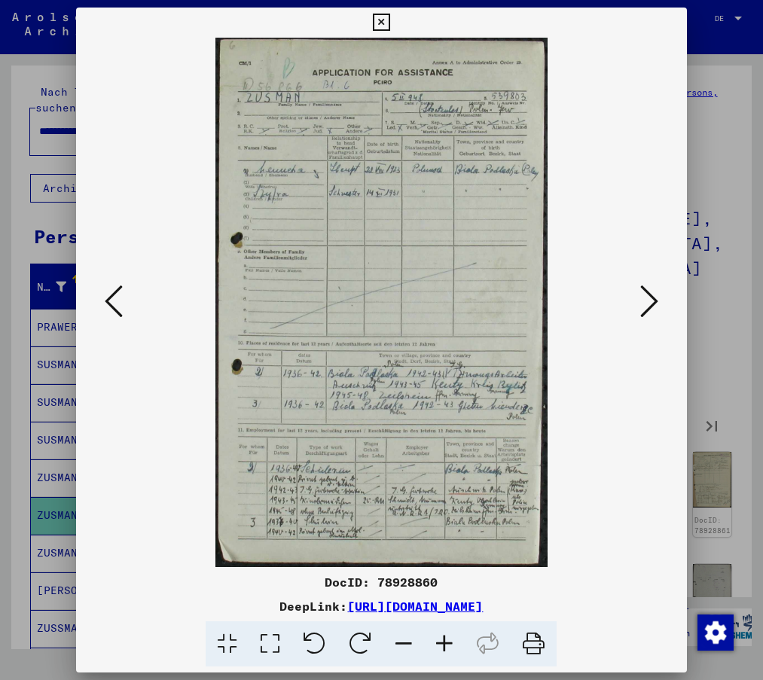
click at [645, 303] on icon at bounding box center [649, 301] width 18 height 36
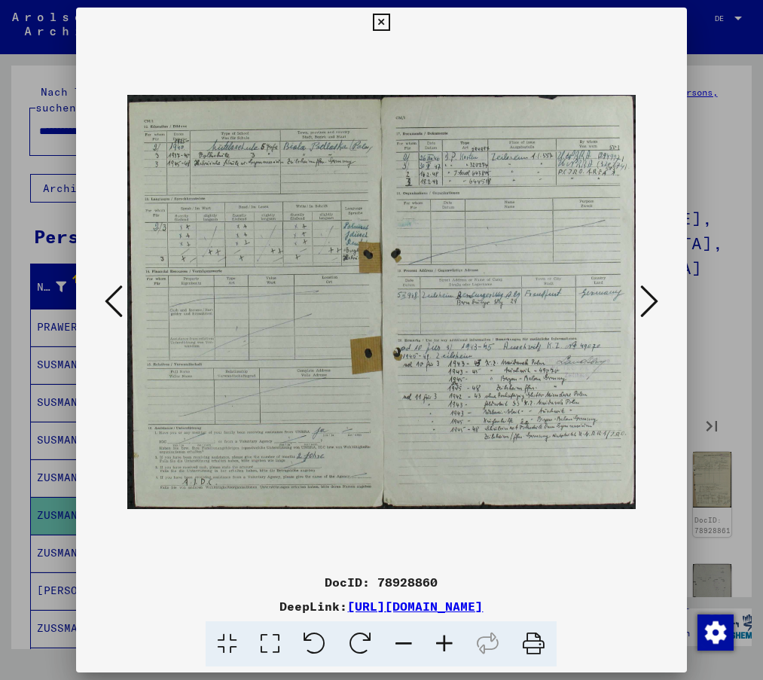
click at [120, 298] on icon at bounding box center [114, 301] width 18 height 36
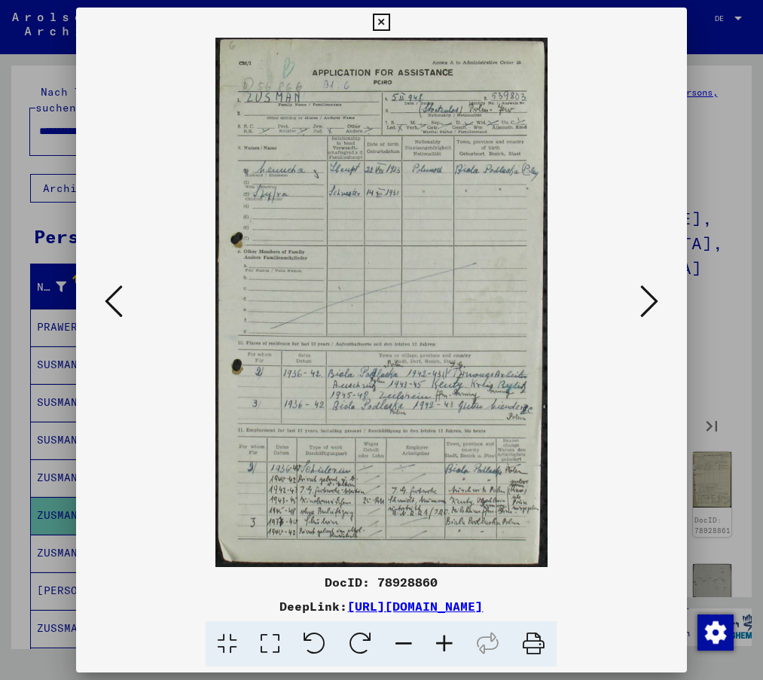
click at [647, 305] on icon at bounding box center [649, 301] width 18 height 36
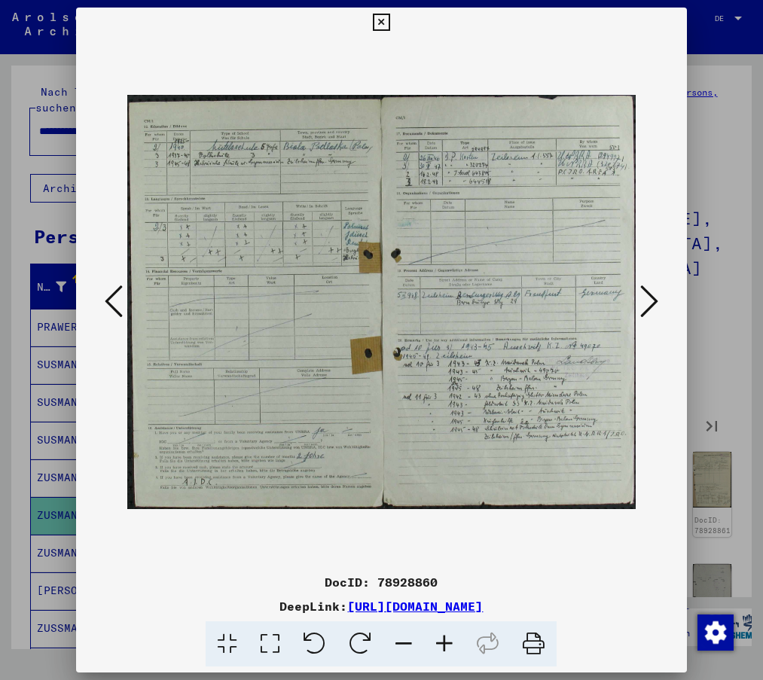
click at [647, 305] on icon at bounding box center [649, 301] width 18 height 36
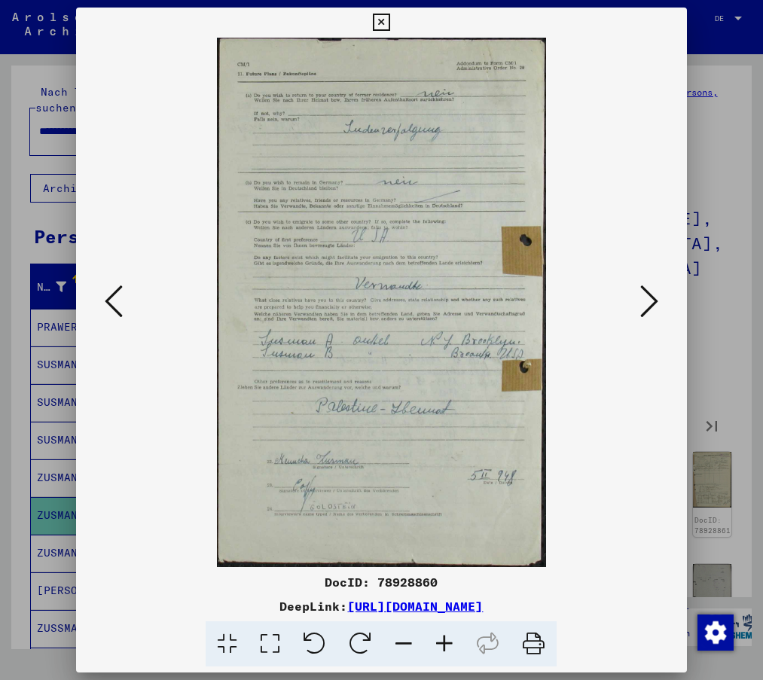
click at [642, 303] on icon at bounding box center [649, 301] width 18 height 36
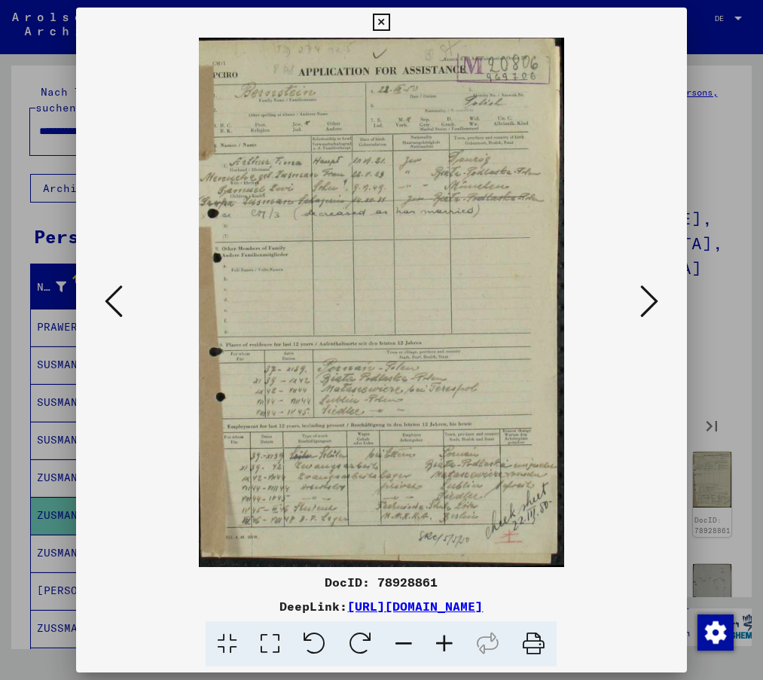
click at [342, 370] on img at bounding box center [380, 302] width 507 height 529
click at [654, 294] on icon at bounding box center [649, 301] width 18 height 36
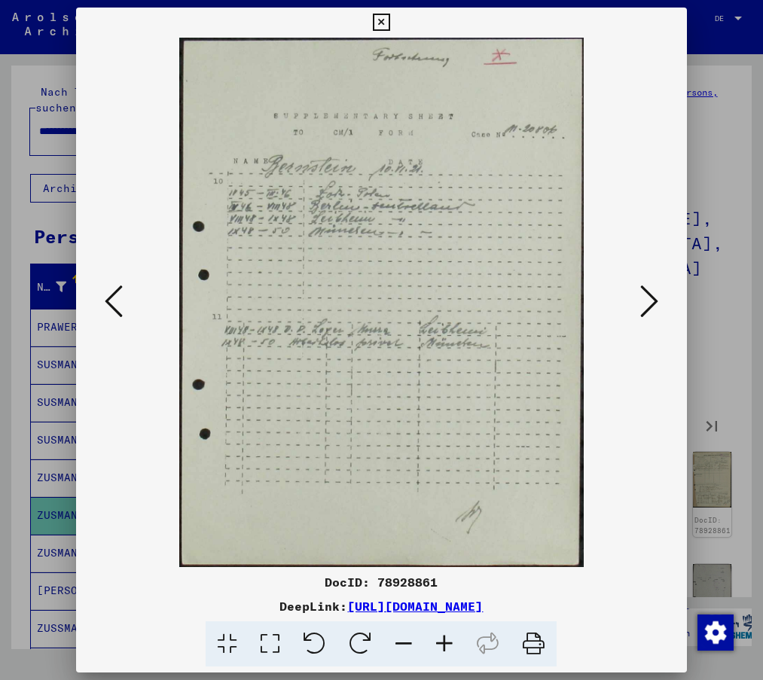
click at [648, 303] on icon at bounding box center [649, 301] width 18 height 36
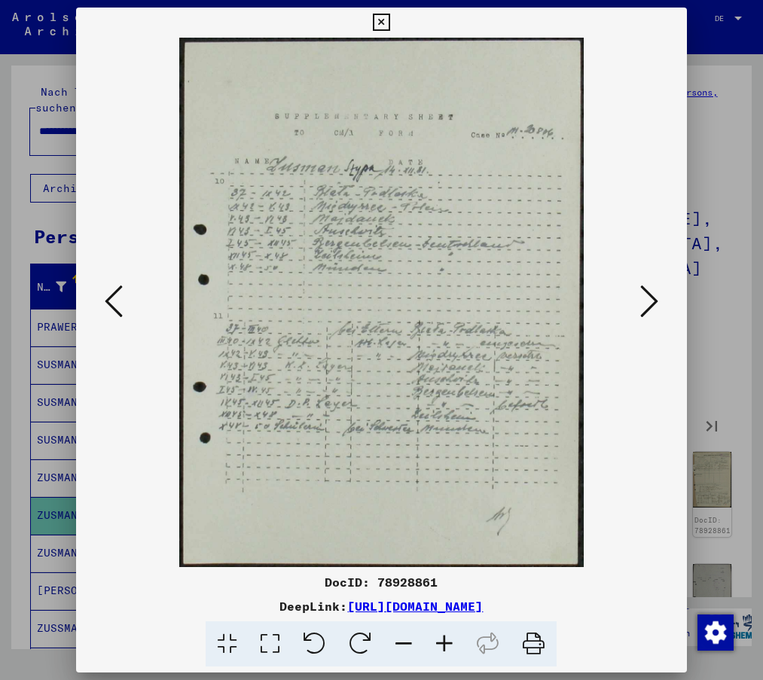
click at [648, 303] on icon at bounding box center [649, 301] width 18 height 36
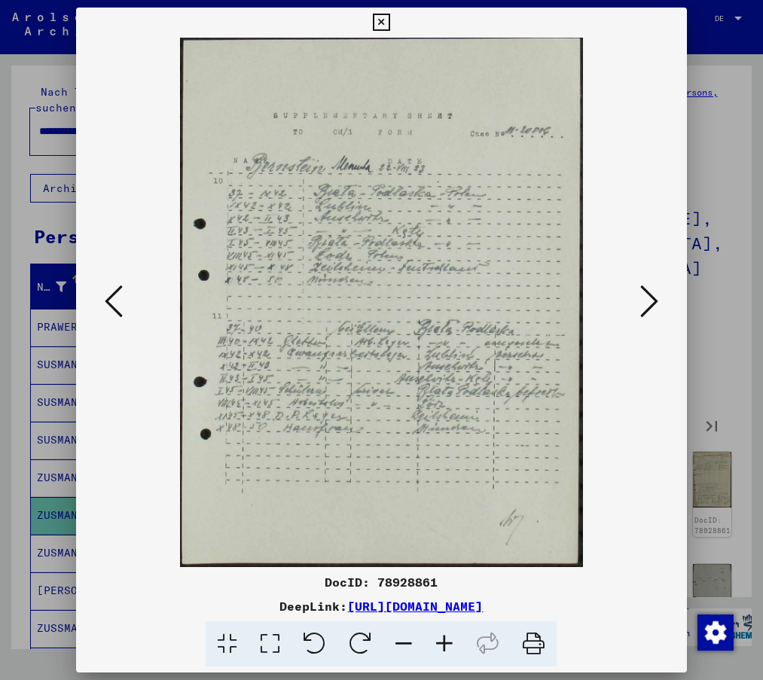
click at [648, 303] on icon at bounding box center [649, 301] width 18 height 36
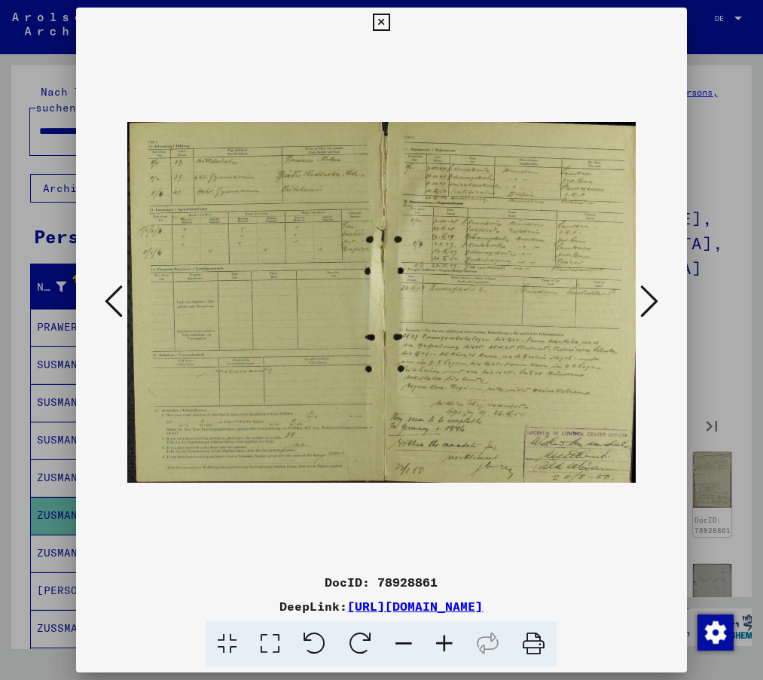
click at [648, 303] on icon at bounding box center [649, 301] width 18 height 36
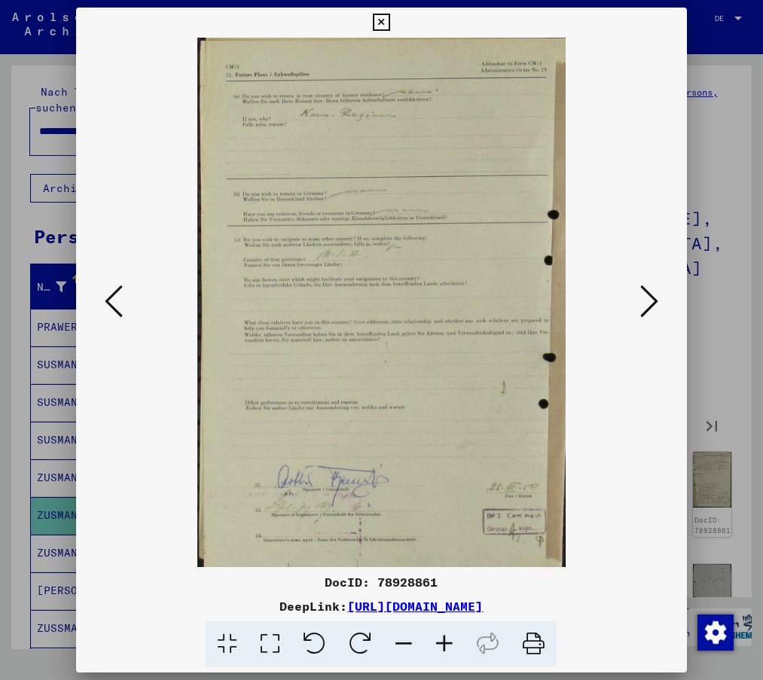
click at [380, 23] on icon at bounding box center [381, 23] width 17 height 18
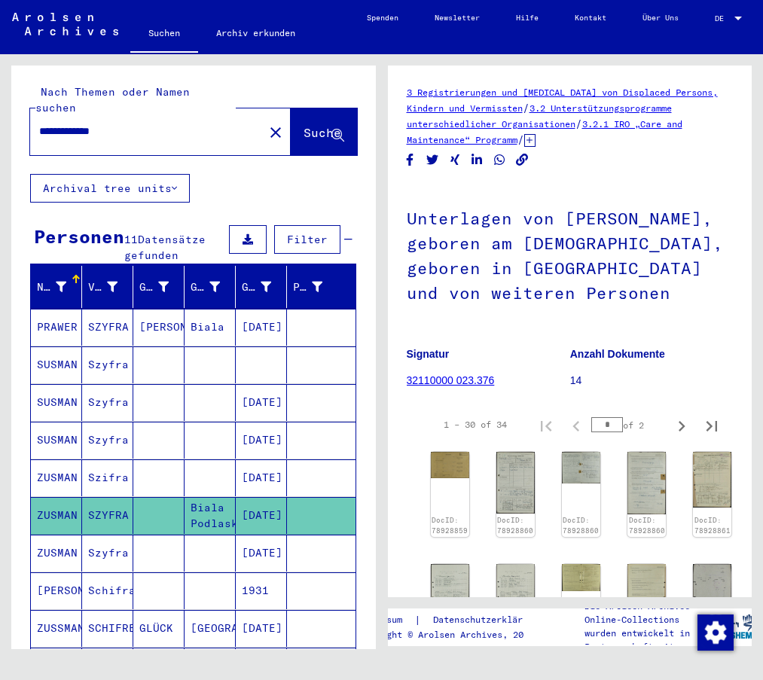
click at [61, 534] on mat-cell "ZUSMAN" at bounding box center [56, 552] width 51 height 37
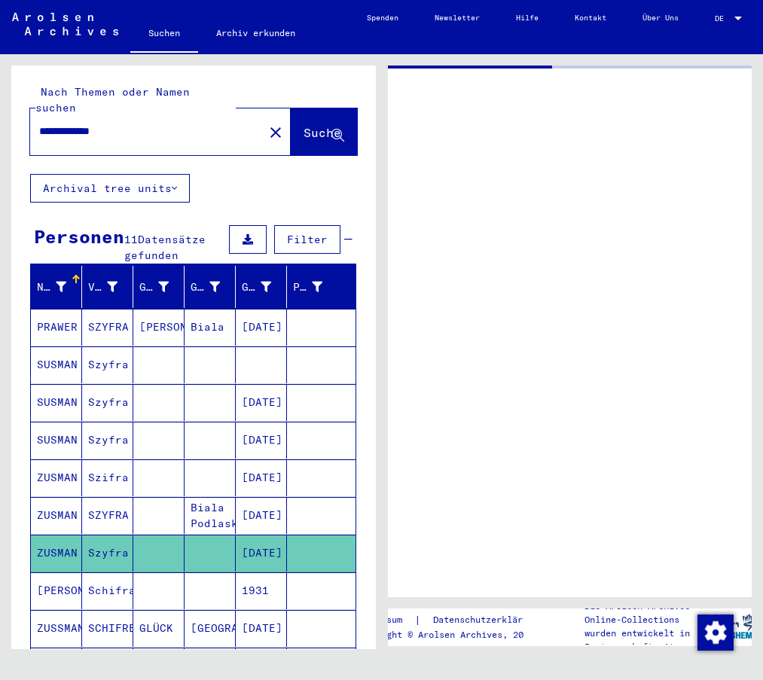
click at [61, 534] on mat-cell "ZUSMAN" at bounding box center [56, 552] width 51 height 37
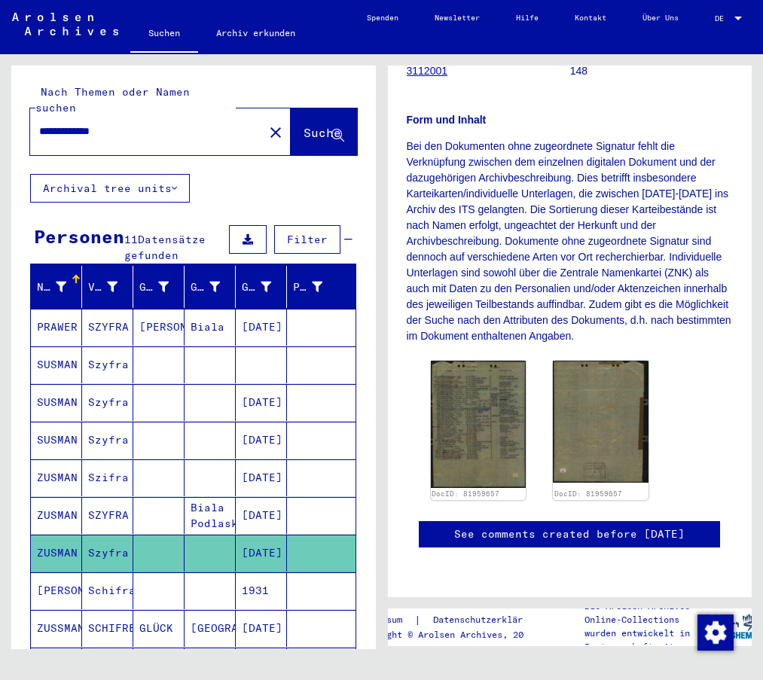
scroll to position [376, 0]
click at [59, 572] on mat-cell "[PERSON_NAME]" at bounding box center [56, 590] width 51 height 37
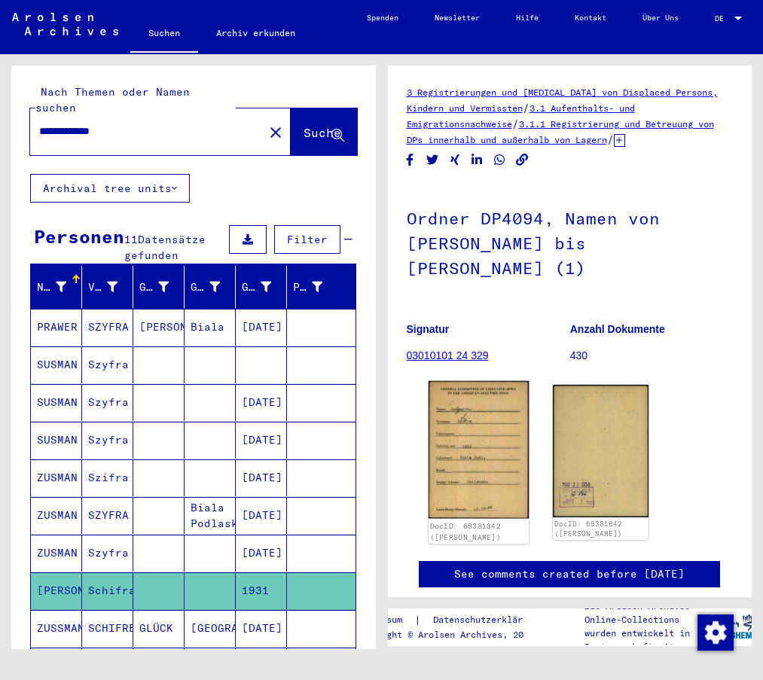
click at [480, 453] on img at bounding box center [478, 450] width 100 height 138
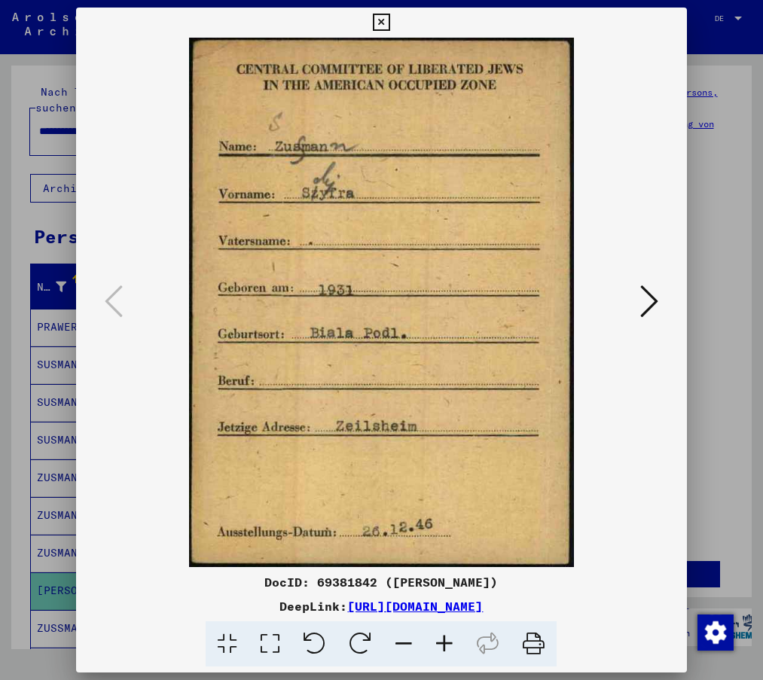
click at [483, 601] on link "[URL][DOMAIN_NAME]" at bounding box center [414, 605] width 135 height 15
click at [377, 24] on icon at bounding box center [381, 23] width 17 height 18
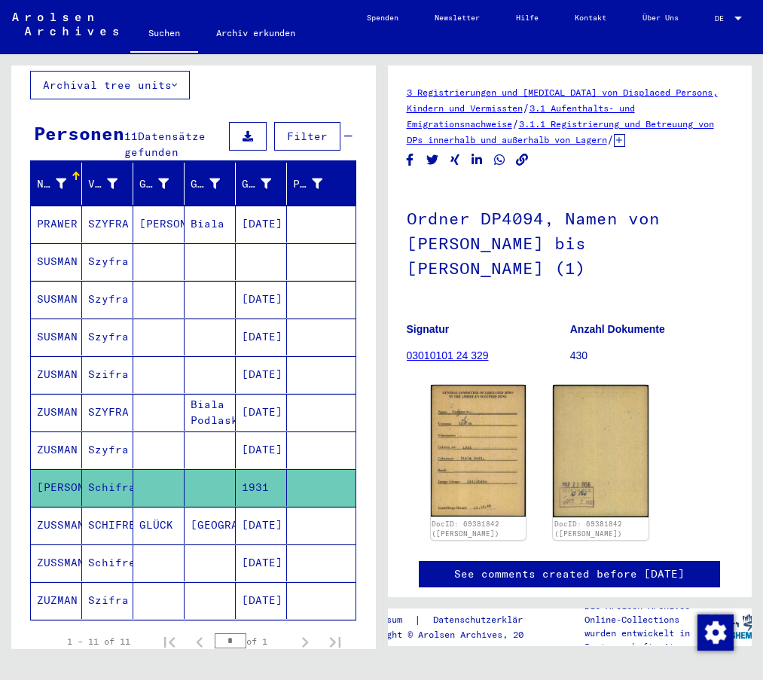
scroll to position [151, 0]
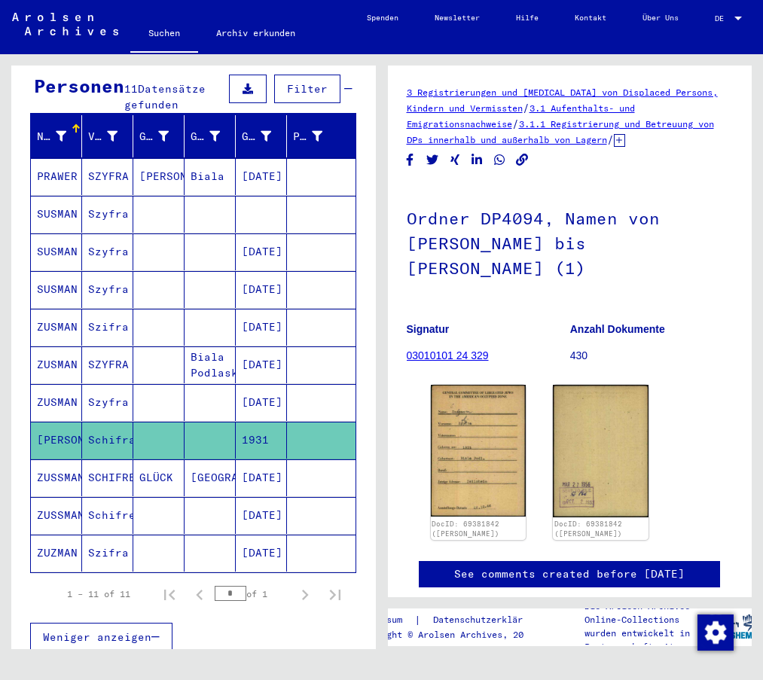
click at [88, 459] on mat-cell "SCHIFRE" at bounding box center [107, 477] width 51 height 37
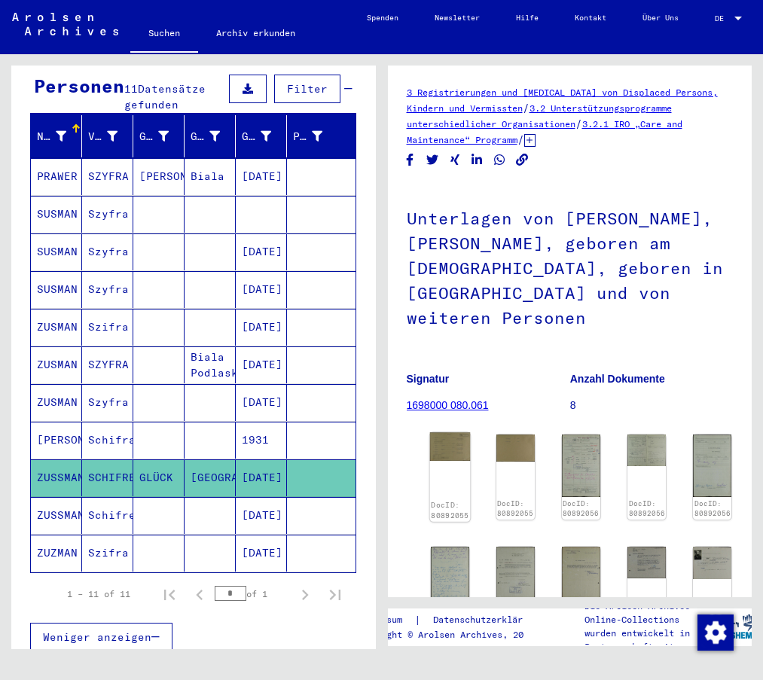
click at [446, 447] on img at bounding box center [449, 446] width 41 height 28
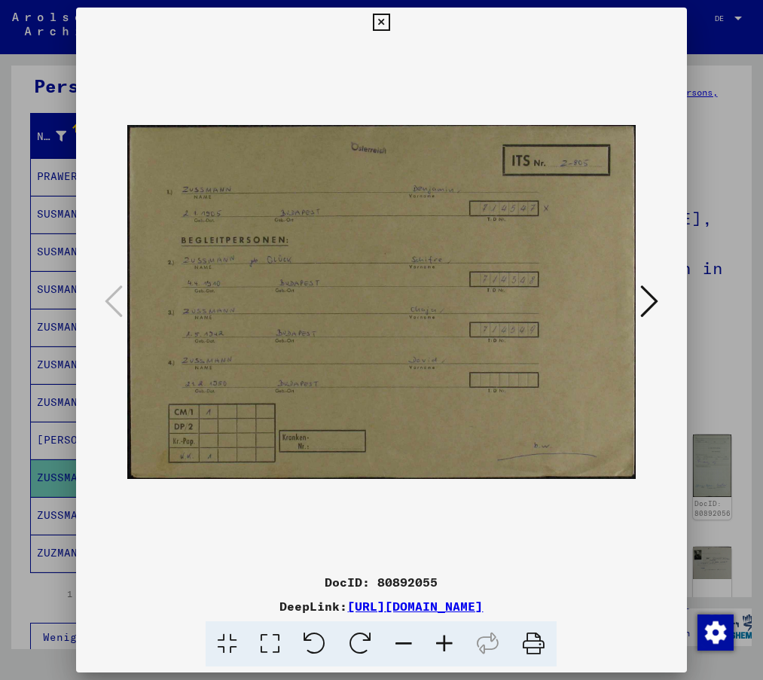
click at [446, 447] on img at bounding box center [380, 302] width 507 height 529
click at [379, 15] on icon at bounding box center [381, 23] width 17 height 18
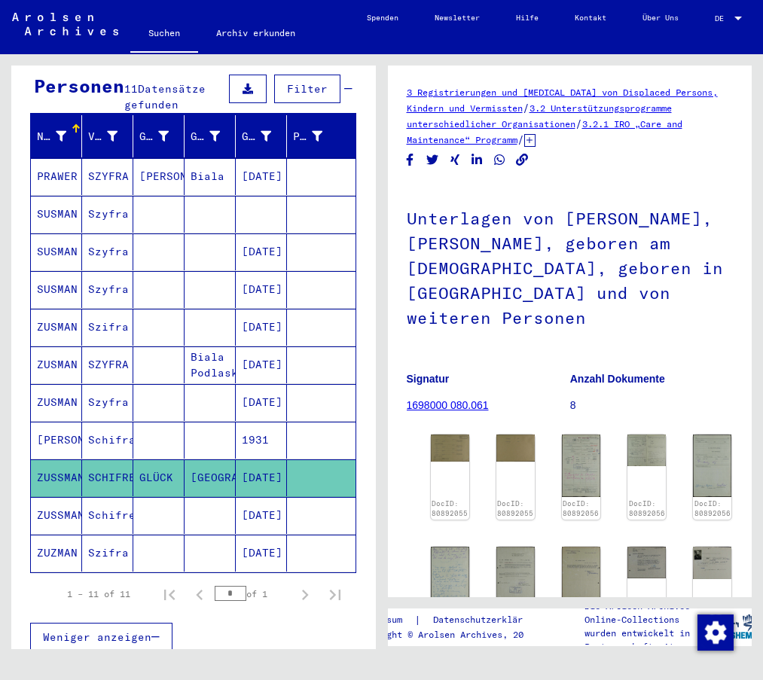
click at [52, 501] on mat-cell "ZUSSMANN" at bounding box center [56, 515] width 51 height 37
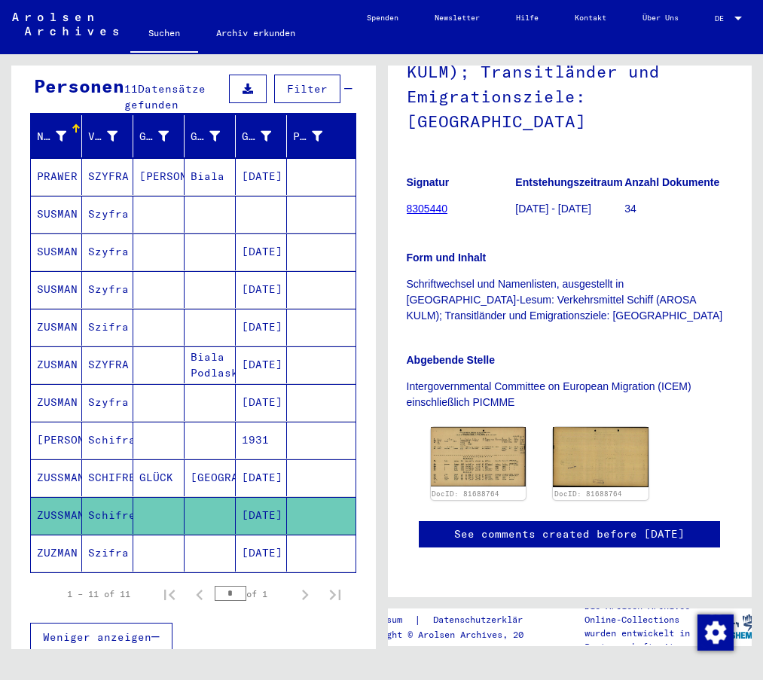
scroll to position [376, 0]
click at [485, 425] on img at bounding box center [478, 456] width 100 height 62
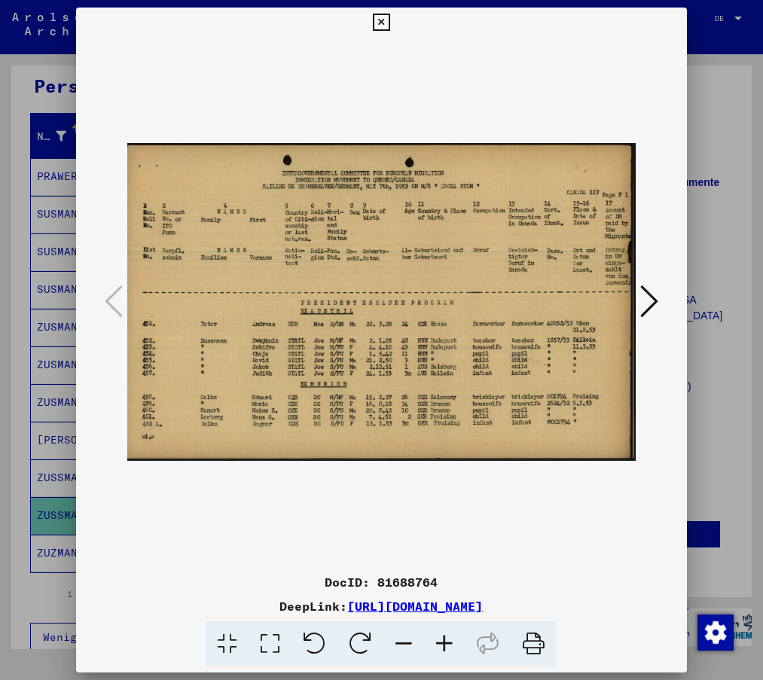
click at [379, 23] on icon at bounding box center [381, 23] width 17 height 18
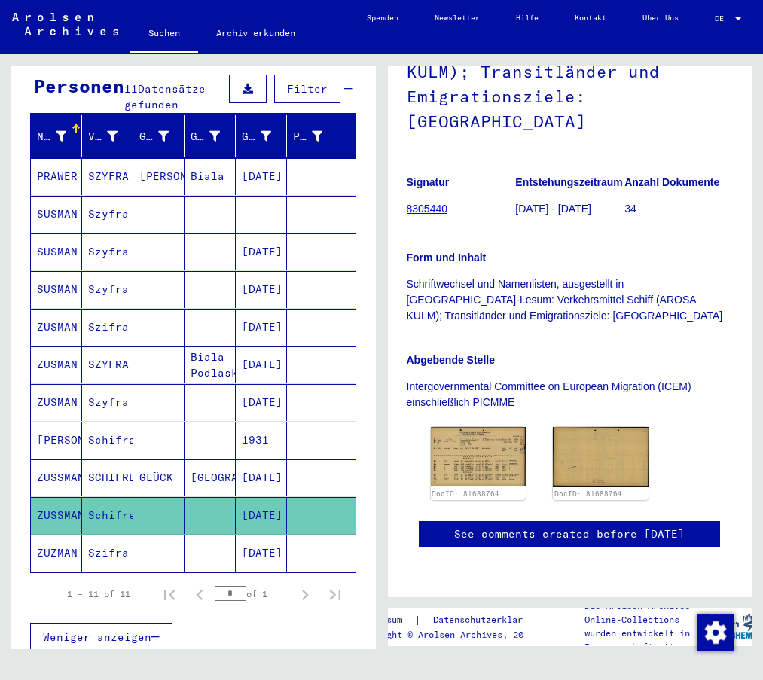
click at [65, 540] on mat-cell "ZUZMAN" at bounding box center [56, 552] width 51 height 37
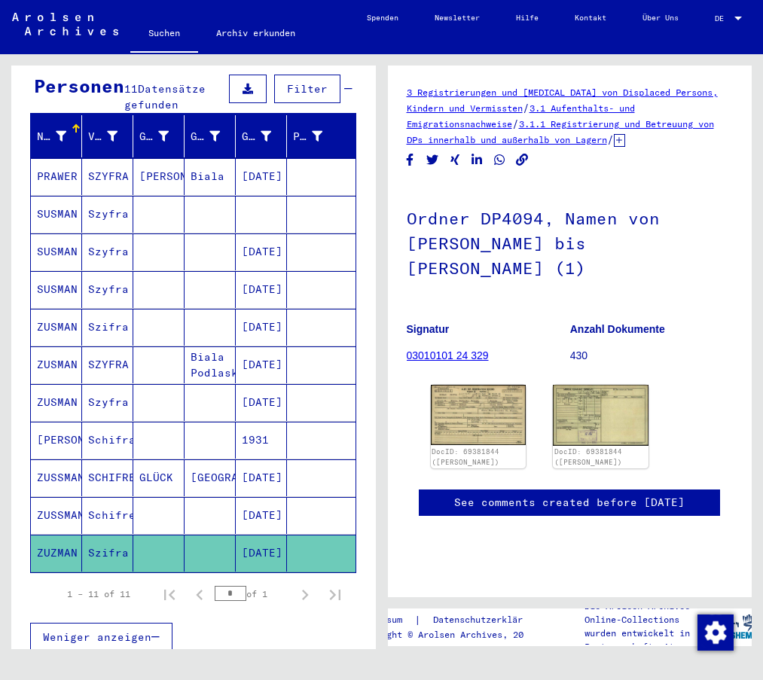
scroll to position [75, 0]
click at [477, 382] on img at bounding box center [478, 413] width 100 height 63
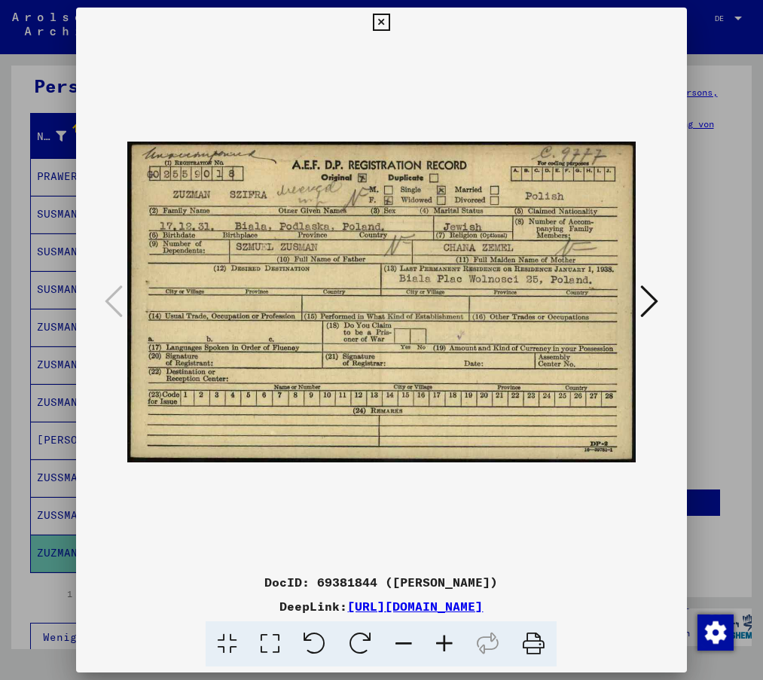
click at [651, 300] on icon at bounding box center [649, 301] width 18 height 36
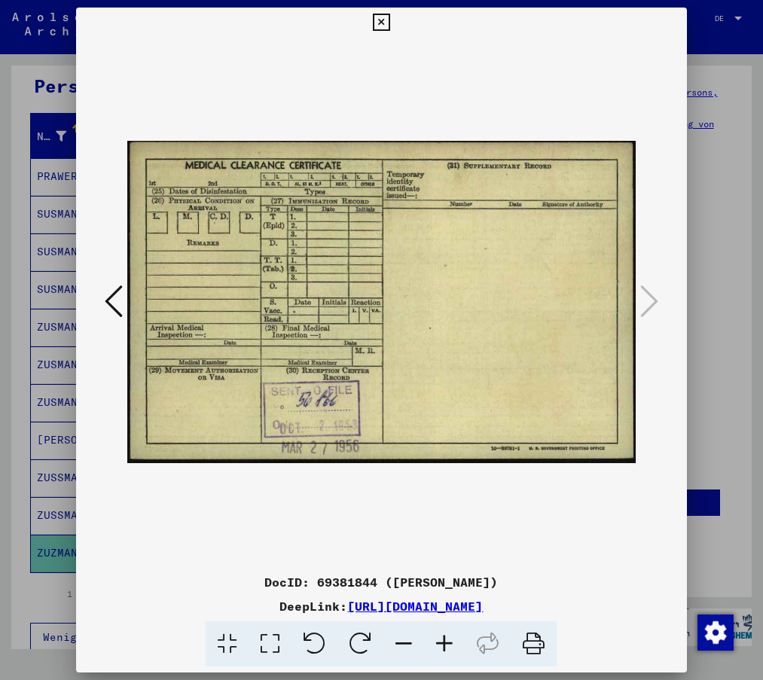
click at [121, 293] on icon at bounding box center [114, 301] width 18 height 36
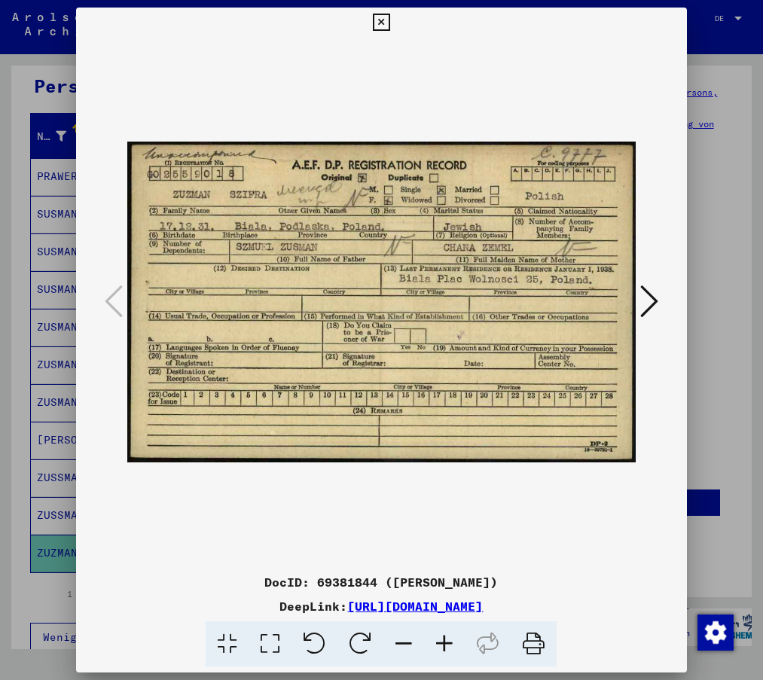
click at [434, 107] on img at bounding box center [380, 302] width 507 height 529
click at [388, 517] on img at bounding box center [380, 302] width 507 height 529
click at [646, 297] on icon at bounding box center [649, 301] width 18 height 36
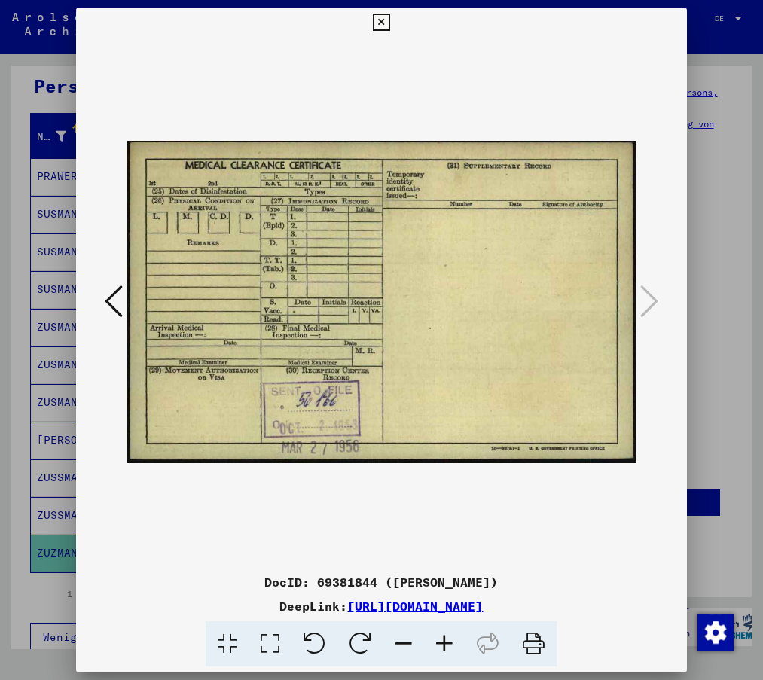
click at [379, 14] on icon at bounding box center [381, 23] width 17 height 18
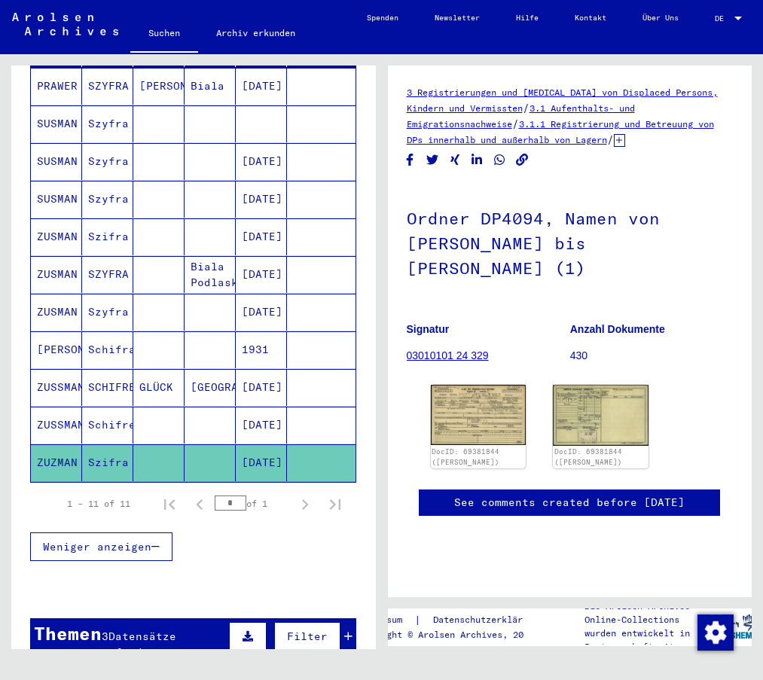
scroll to position [226, 0]
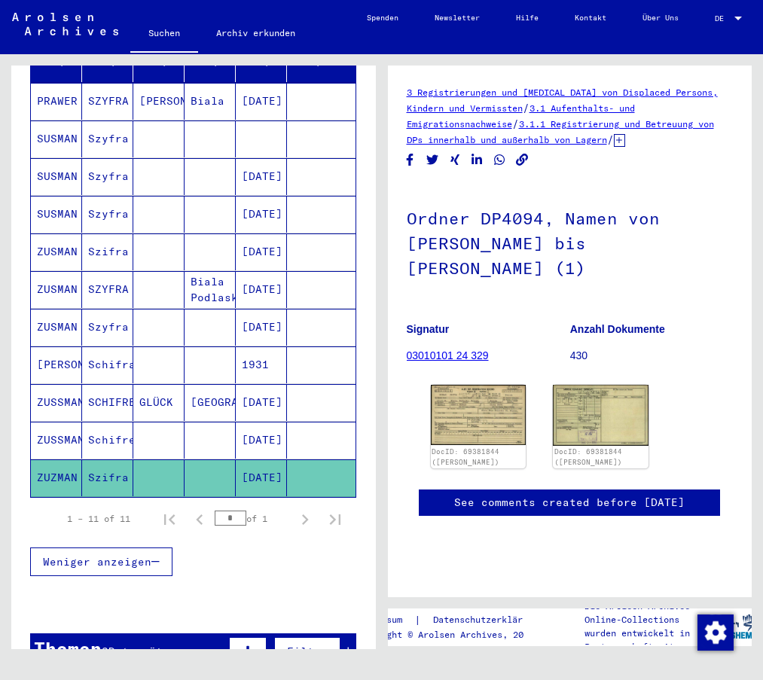
click at [220, 510] on input "*" at bounding box center [231, 517] width 32 height 15
click at [65, 351] on mat-cell "[PERSON_NAME]" at bounding box center [56, 364] width 51 height 37
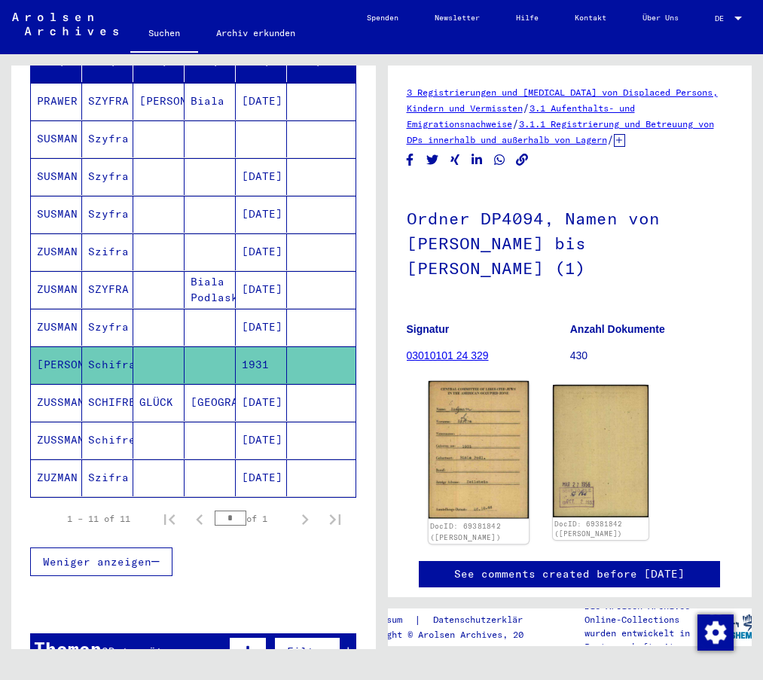
click at [518, 478] on img at bounding box center [478, 450] width 100 height 138
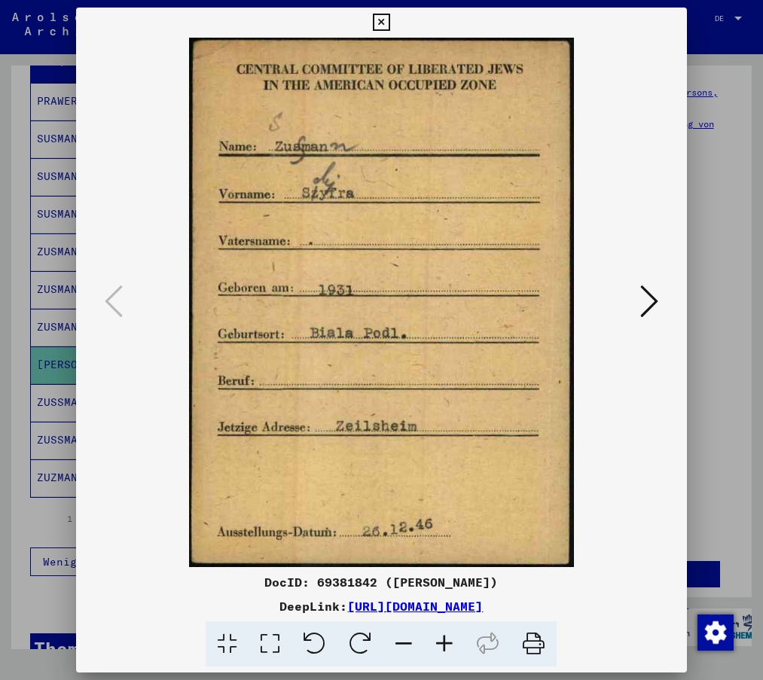
click at [385, 20] on icon at bounding box center [381, 23] width 17 height 18
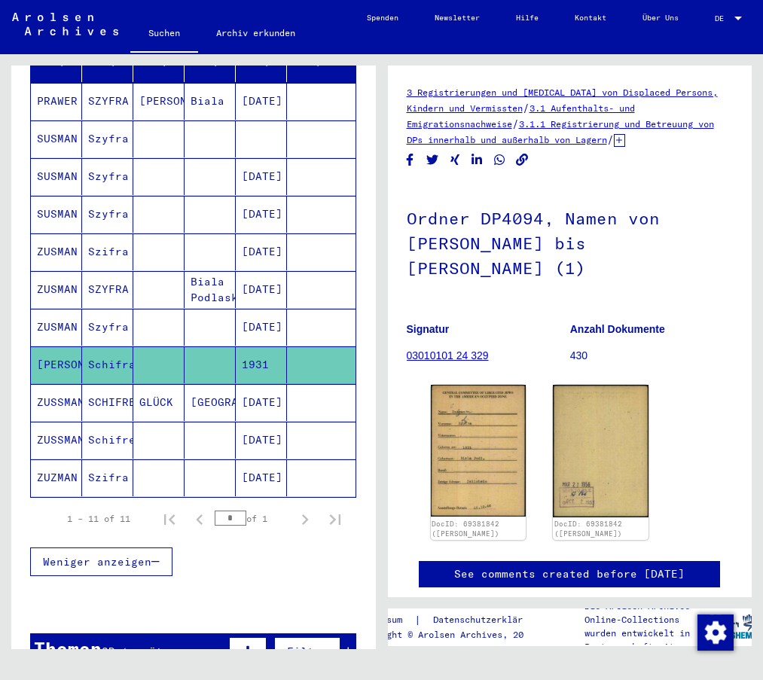
click at [57, 309] on mat-cell "ZUSMAN" at bounding box center [56, 327] width 51 height 37
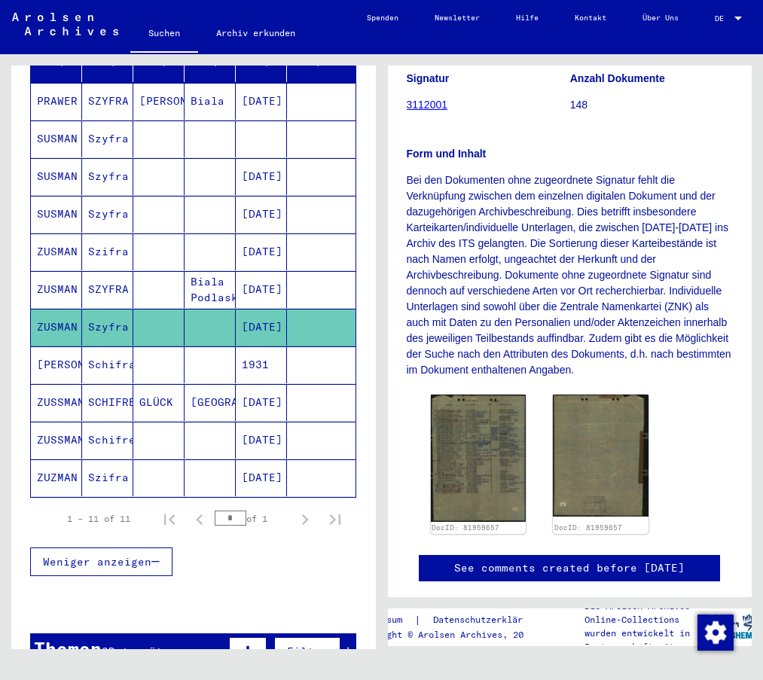
scroll to position [301, 0]
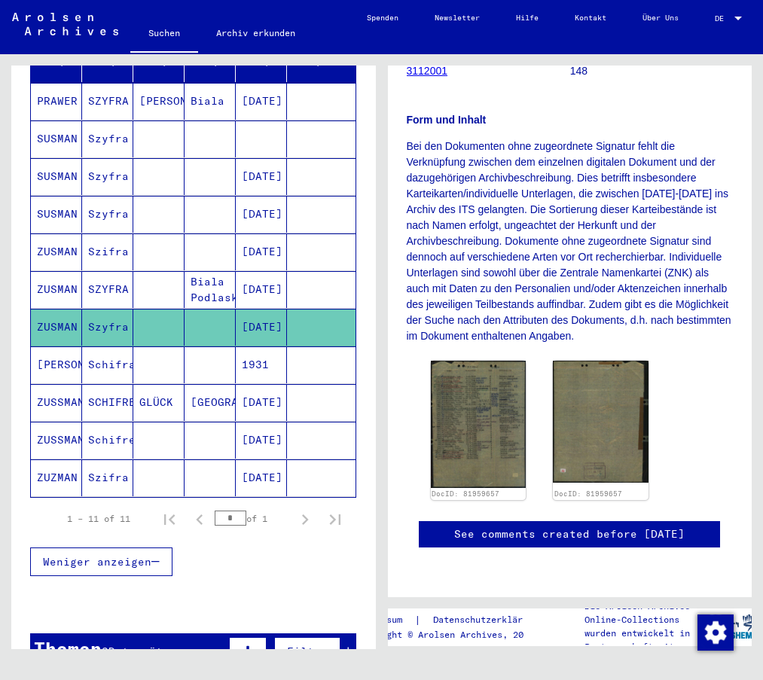
click at [84, 271] on mat-cell "SZYFRA" at bounding box center [107, 289] width 51 height 37
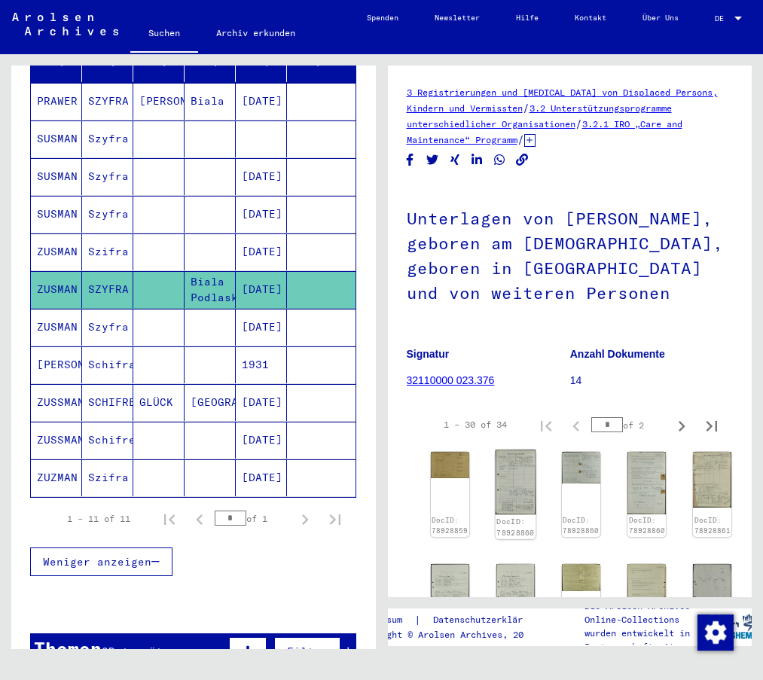
click at [516, 485] on img at bounding box center [515, 481] width 41 height 65
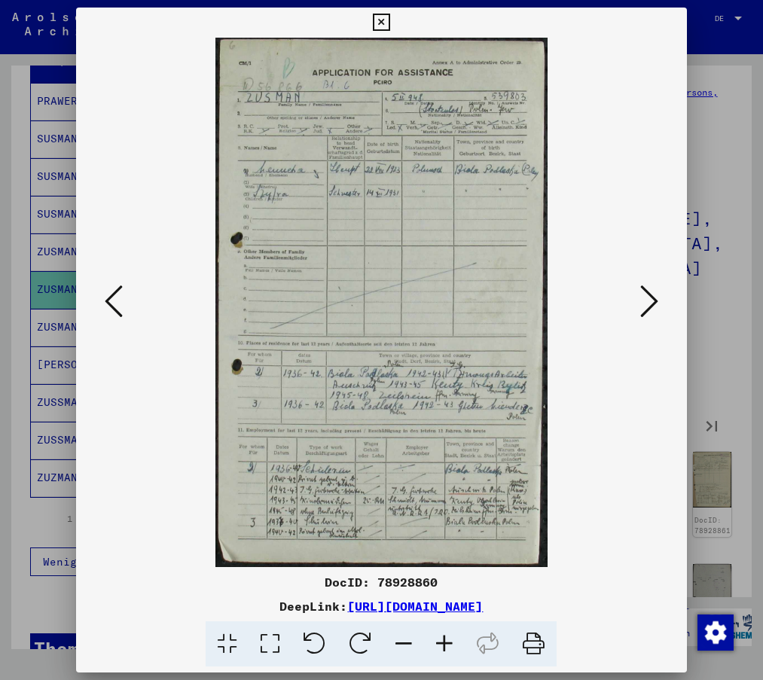
click at [112, 297] on icon at bounding box center [114, 301] width 18 height 36
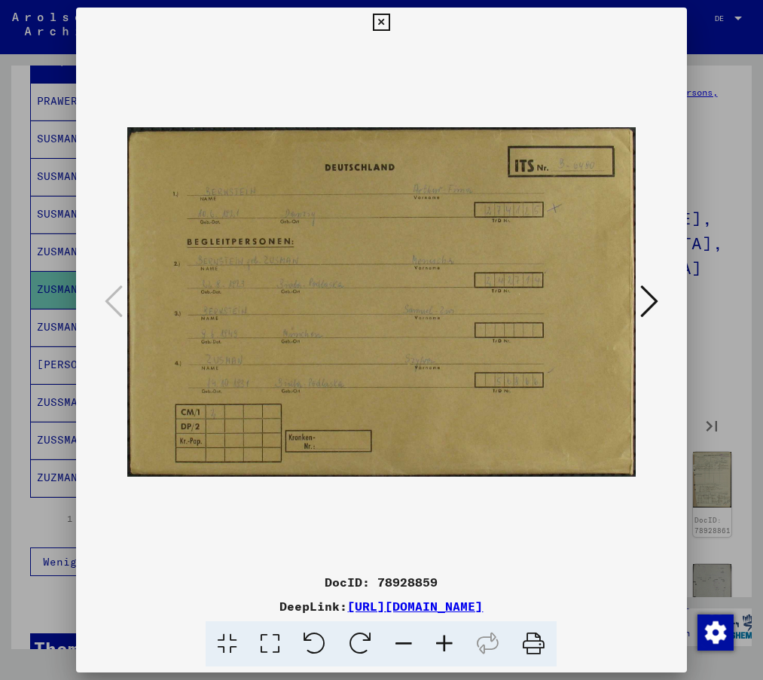
click at [449, 641] on icon at bounding box center [444, 644] width 41 height 46
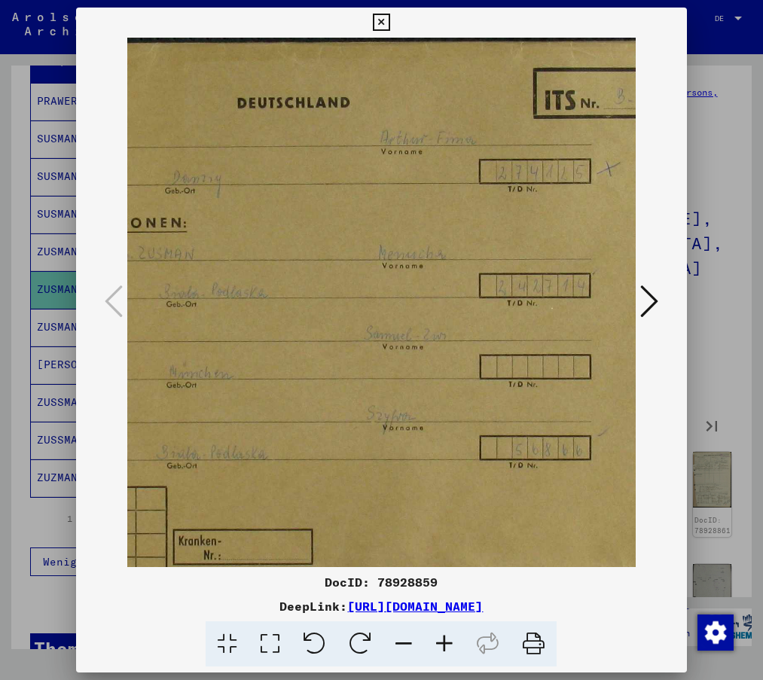
scroll to position [0, 212]
drag, startPoint x: 486, startPoint y: 419, endPoint x: 275, endPoint y: 438, distance: 212.4
click at [275, 438] on img at bounding box center [327, 321] width 823 height 567
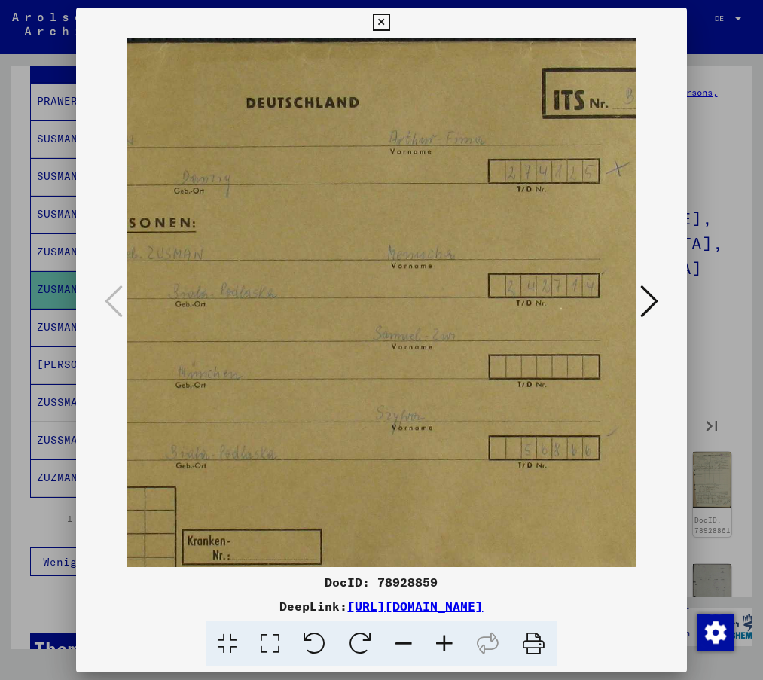
scroll to position [4, 123]
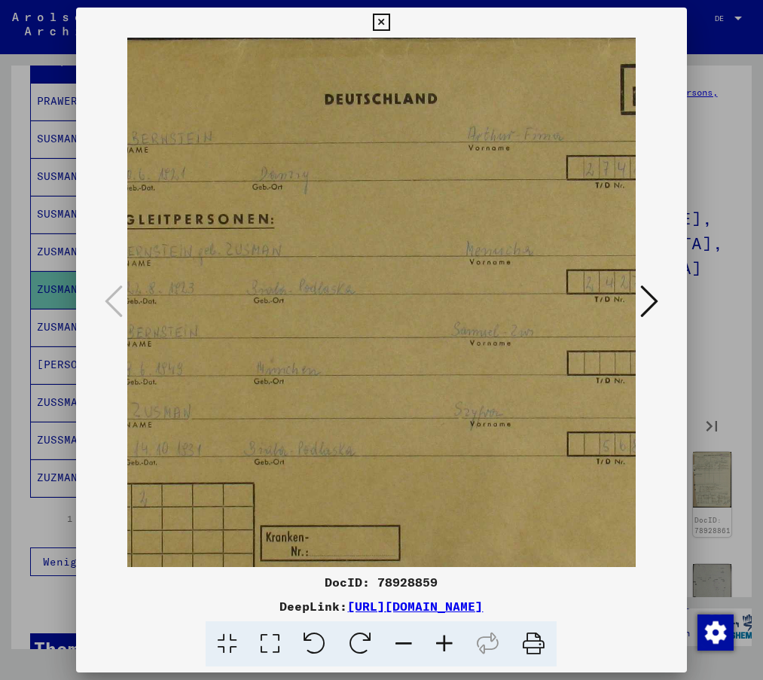
drag, startPoint x: 351, startPoint y: 295, endPoint x: 440, endPoint y: 294, distance: 88.8
click at [440, 294] on img at bounding box center [416, 317] width 823 height 567
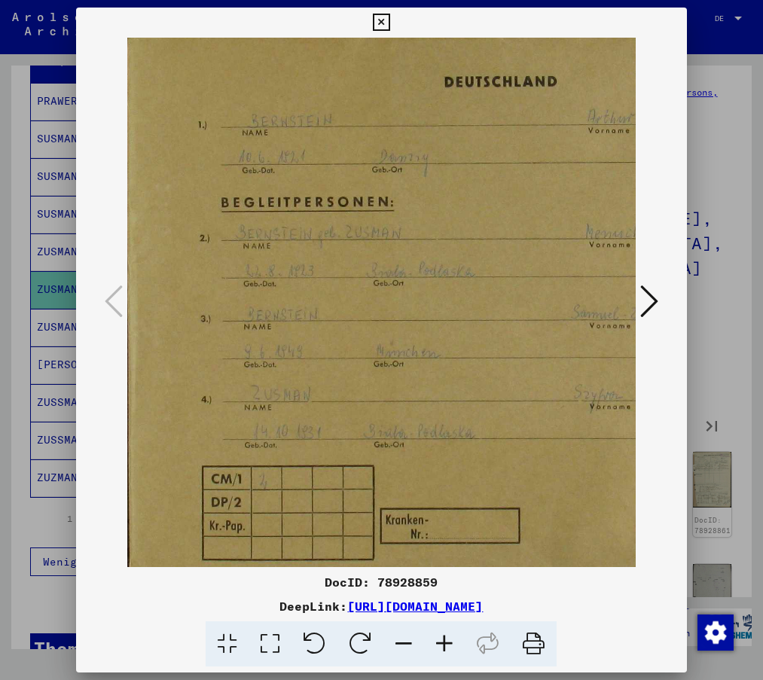
scroll to position [22, 0]
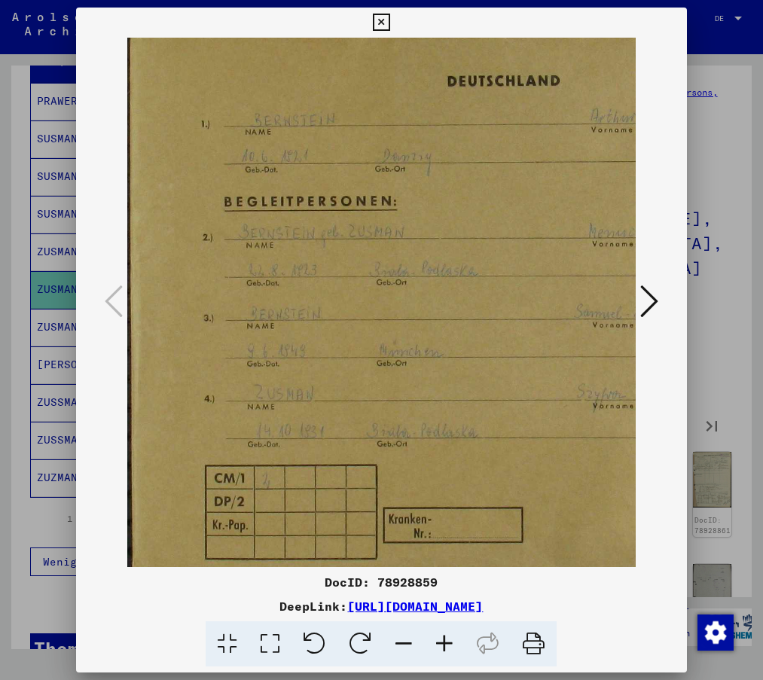
drag, startPoint x: 288, startPoint y: 321, endPoint x: 441, endPoint y: 303, distance: 153.9
click at [441, 303] on img at bounding box center [538, 299] width 823 height 567
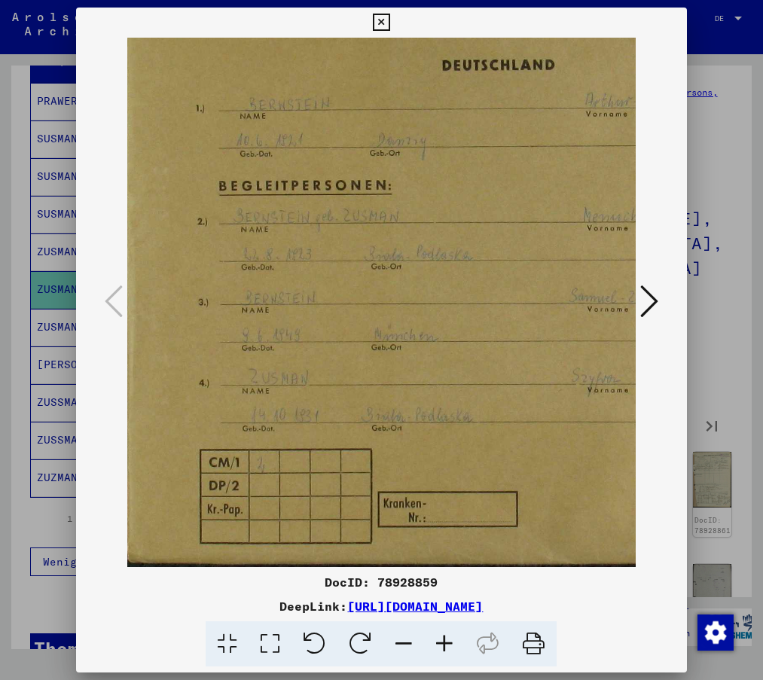
scroll to position [38, 0]
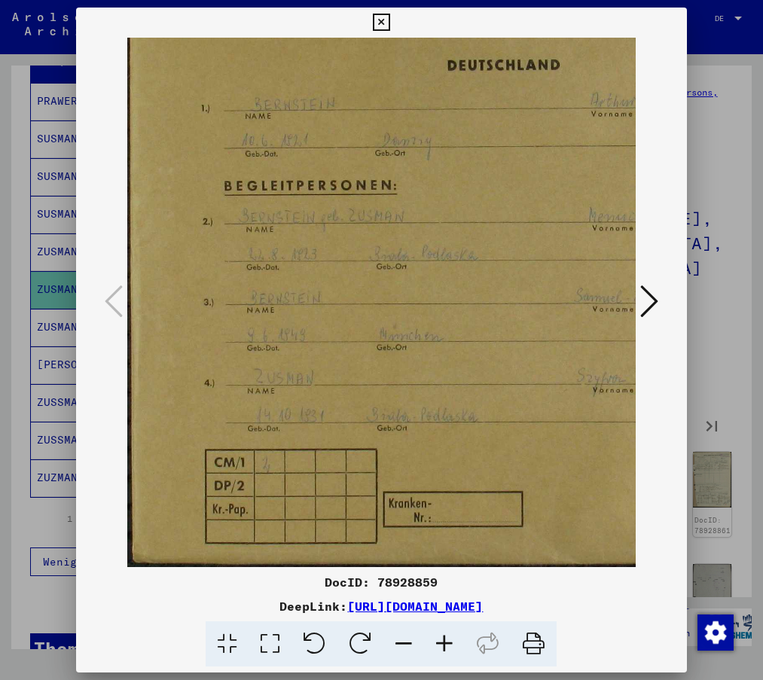
drag, startPoint x: 385, startPoint y: 376, endPoint x: 430, endPoint y: 349, distance: 52.7
click at [430, 349] on img at bounding box center [538, 283] width 823 height 567
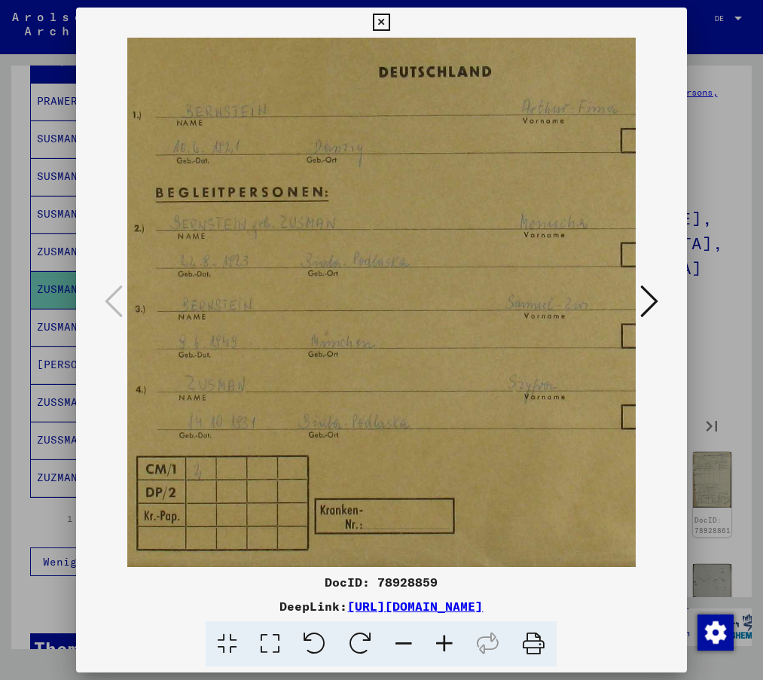
scroll to position [29, 62]
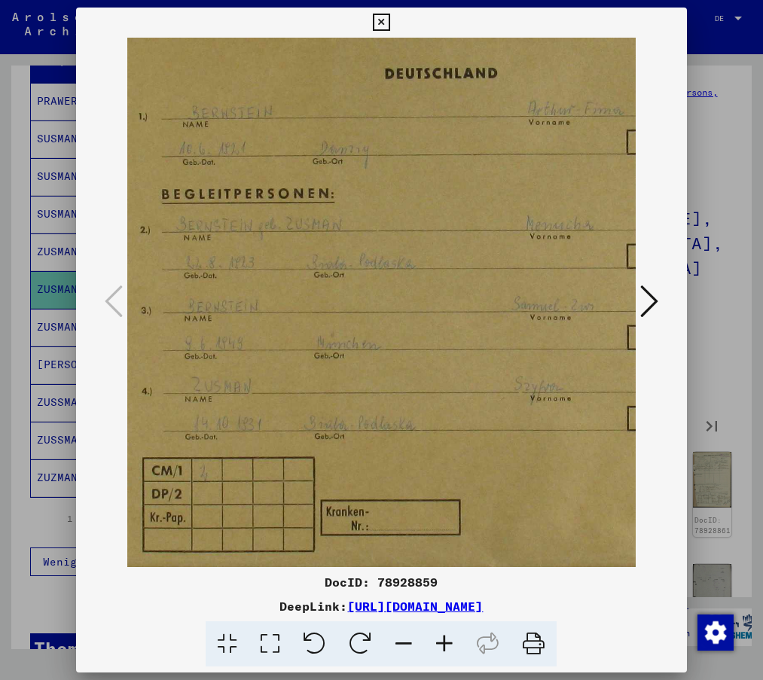
drag, startPoint x: 431, startPoint y: 406, endPoint x: 368, endPoint y: 406, distance: 62.5
click at [368, 406] on img at bounding box center [476, 291] width 823 height 567
click at [651, 301] on icon at bounding box center [649, 301] width 18 height 36
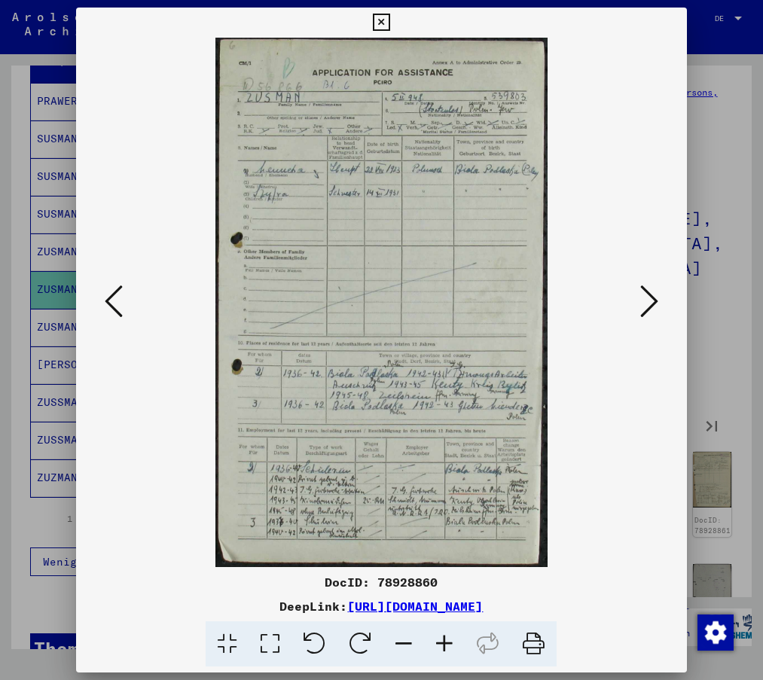
click at [652, 299] on icon at bounding box center [649, 301] width 18 height 36
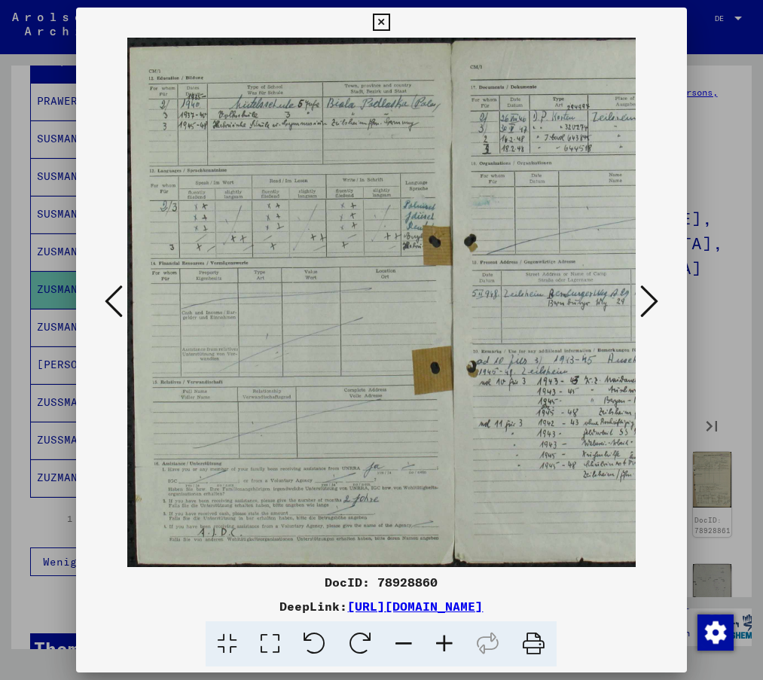
click at [117, 303] on icon at bounding box center [114, 301] width 18 height 36
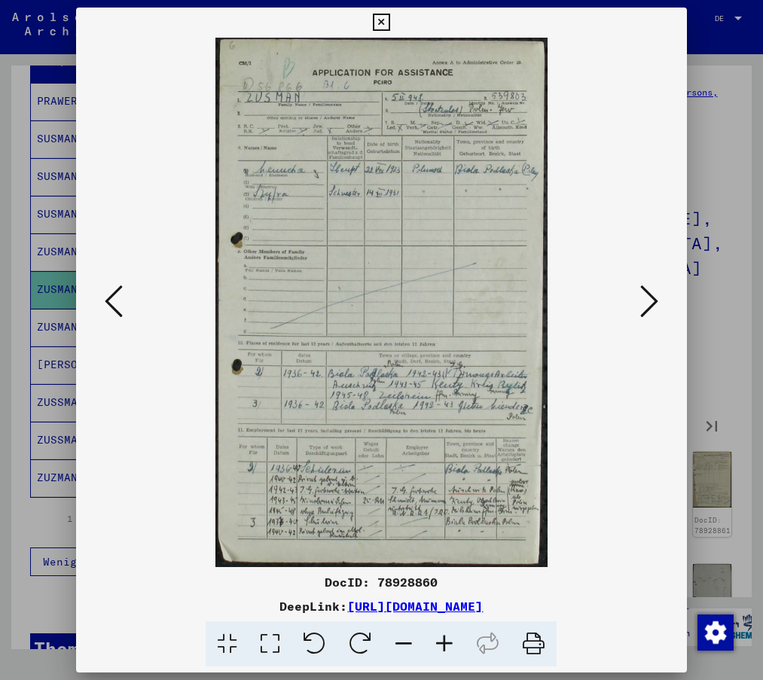
click at [650, 226] on div at bounding box center [381, 302] width 610 height 529
click at [106, 302] on icon at bounding box center [114, 301] width 18 height 36
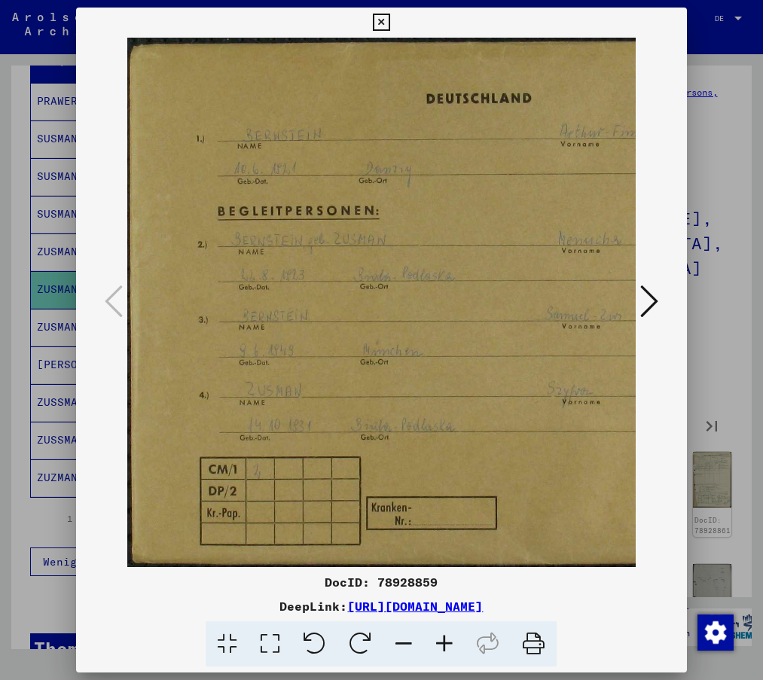
click at [646, 306] on icon at bounding box center [649, 301] width 18 height 36
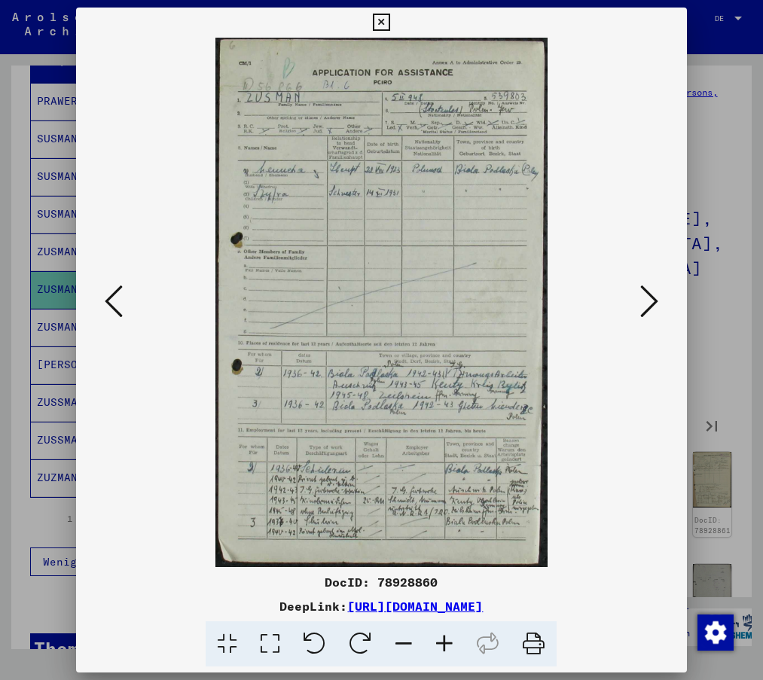
click at [584, 200] on viewer-one-image at bounding box center [380, 302] width 507 height 529
click at [109, 297] on icon at bounding box center [114, 301] width 18 height 36
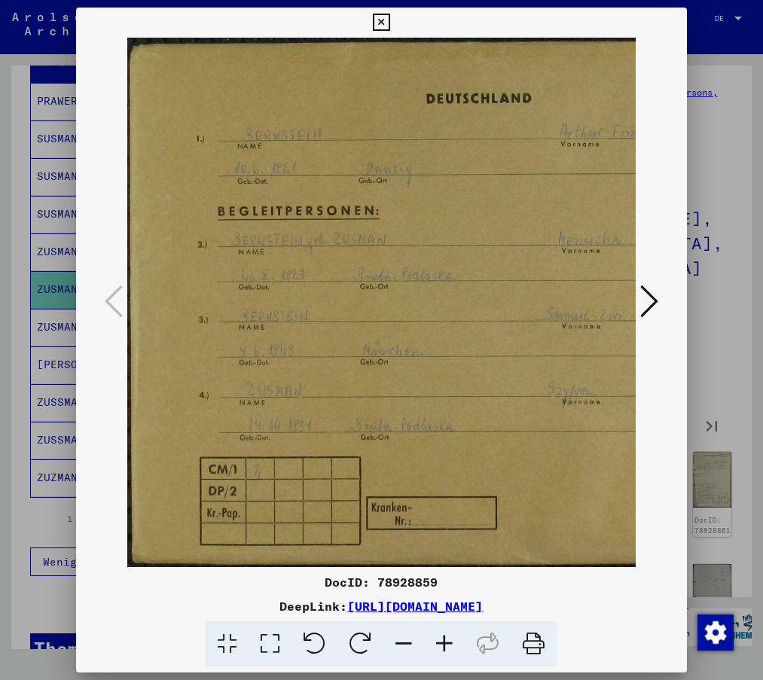
click at [654, 302] on icon at bounding box center [649, 301] width 18 height 36
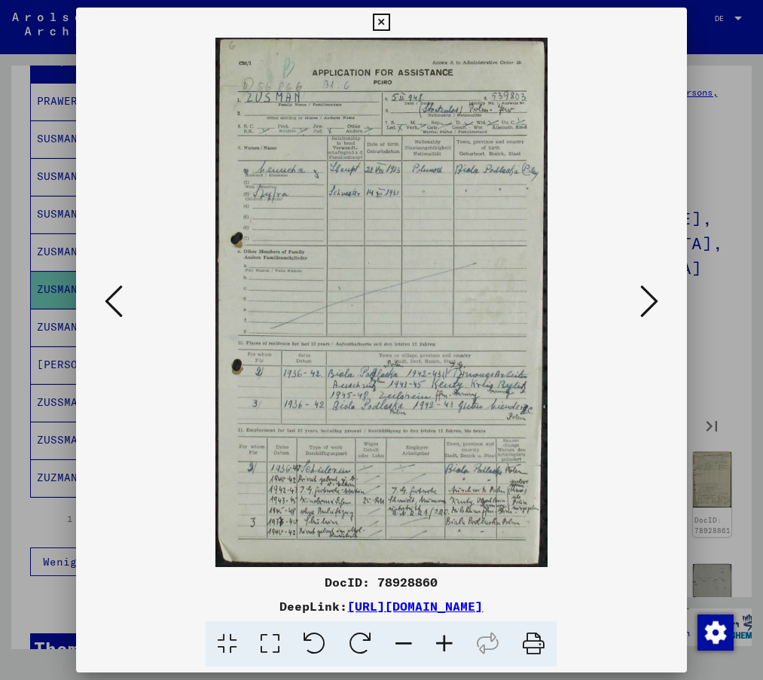
click at [333, 258] on img at bounding box center [380, 302] width 331 height 529
click at [653, 300] on icon at bounding box center [649, 301] width 18 height 36
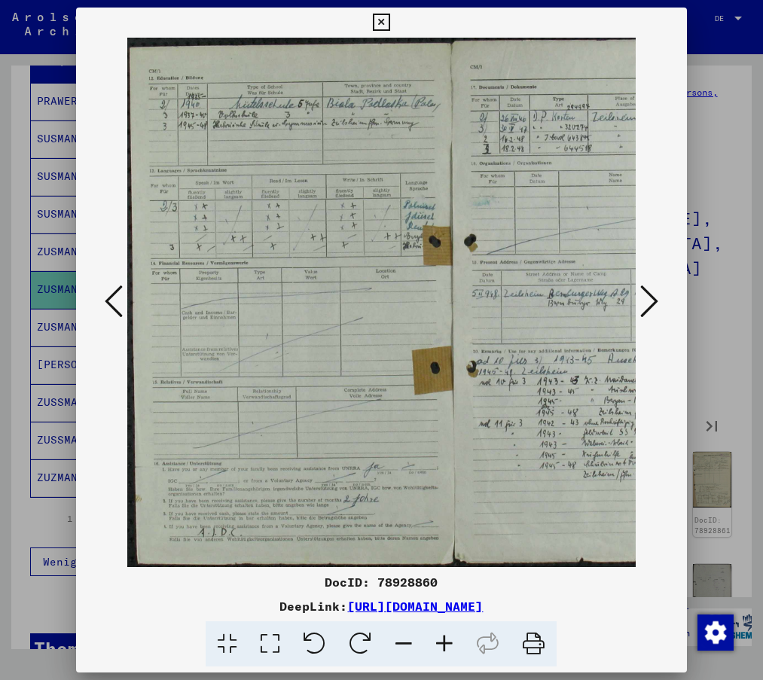
click at [653, 300] on icon at bounding box center [649, 301] width 18 height 36
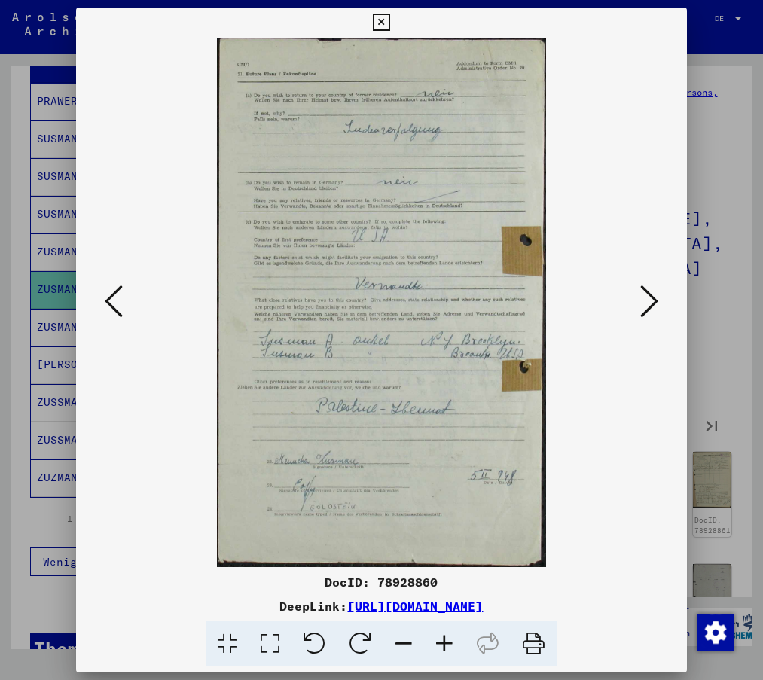
click at [653, 300] on icon at bounding box center [649, 301] width 18 height 36
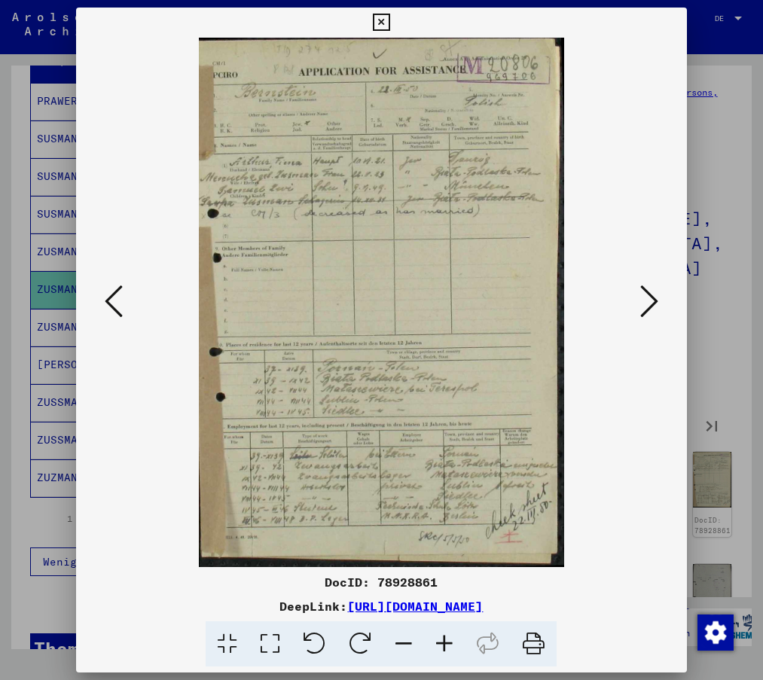
click at [115, 303] on icon at bounding box center [114, 301] width 18 height 36
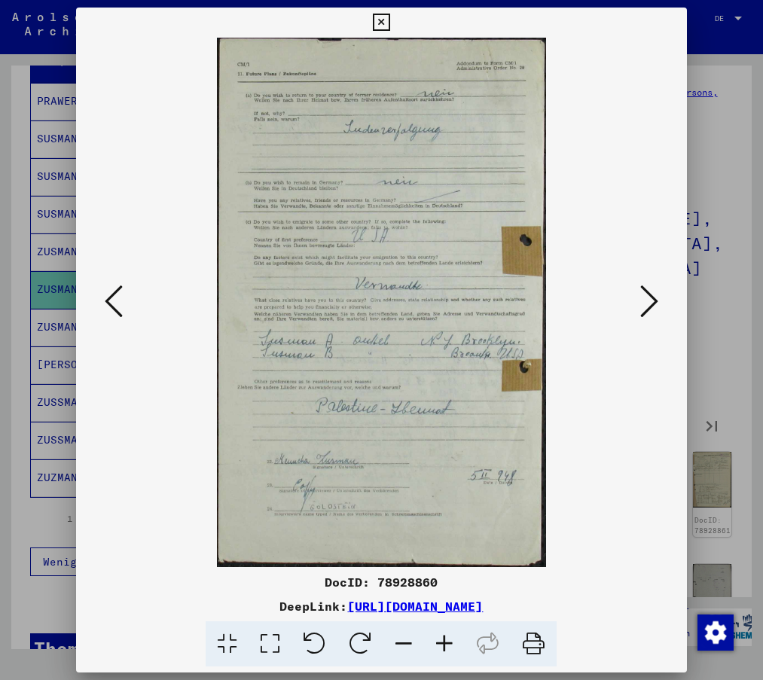
click at [115, 303] on icon at bounding box center [114, 301] width 18 height 36
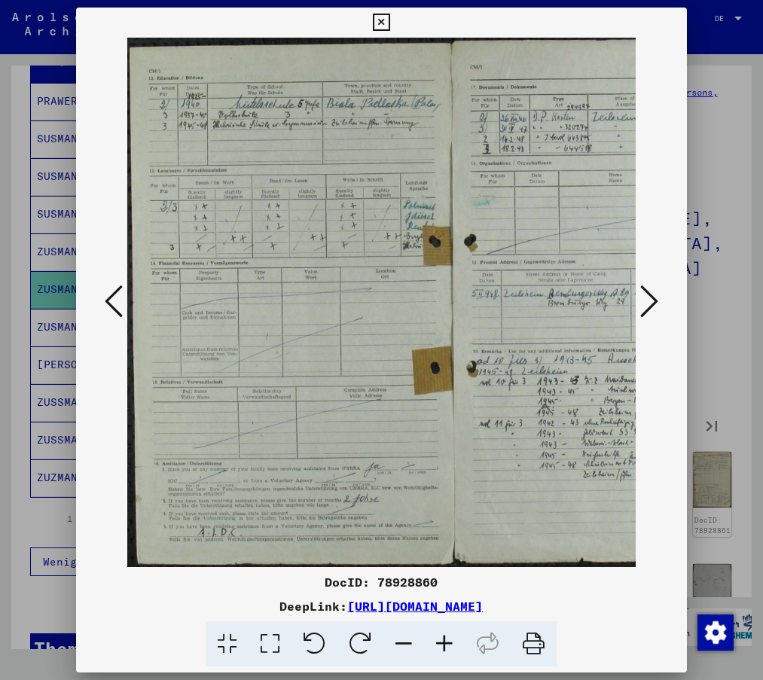
click at [115, 303] on icon at bounding box center [114, 301] width 18 height 36
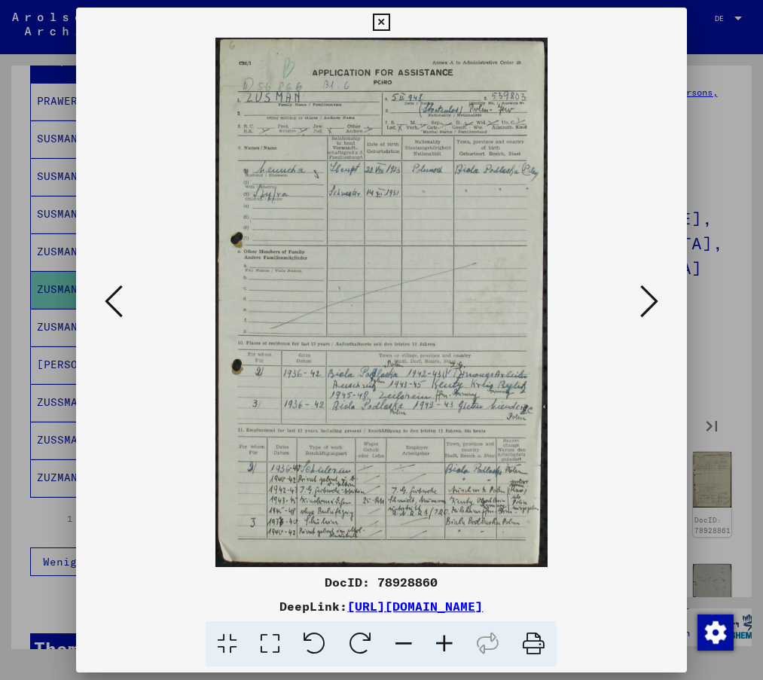
click at [115, 303] on icon at bounding box center [114, 301] width 18 height 36
